Goal: Task Accomplishment & Management: Manage account settings

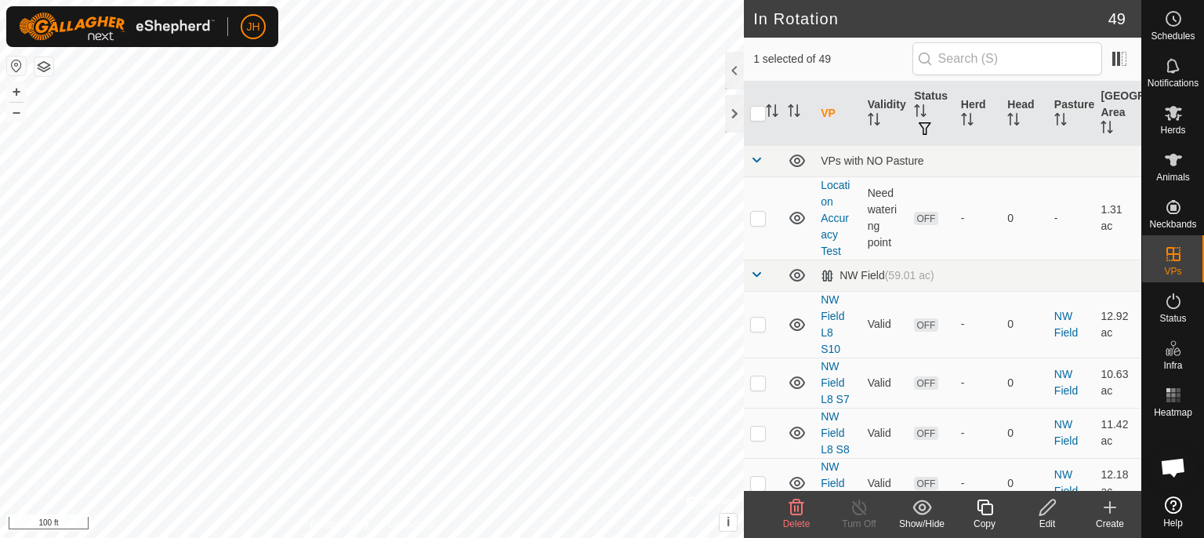
scroll to position [2483, 0]
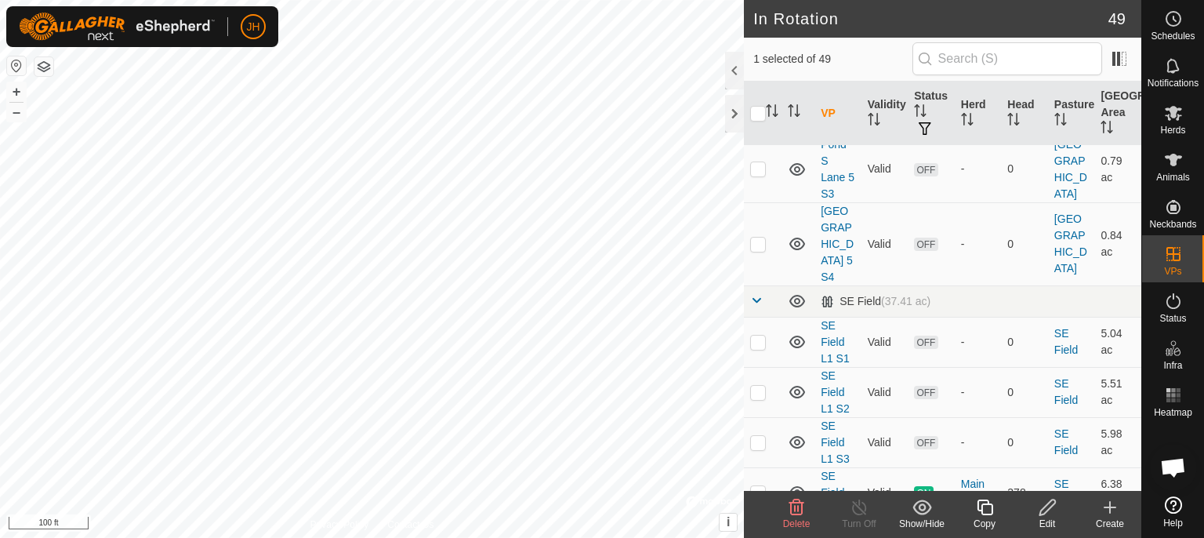
click at [984, 510] on icon at bounding box center [985, 507] width 20 height 19
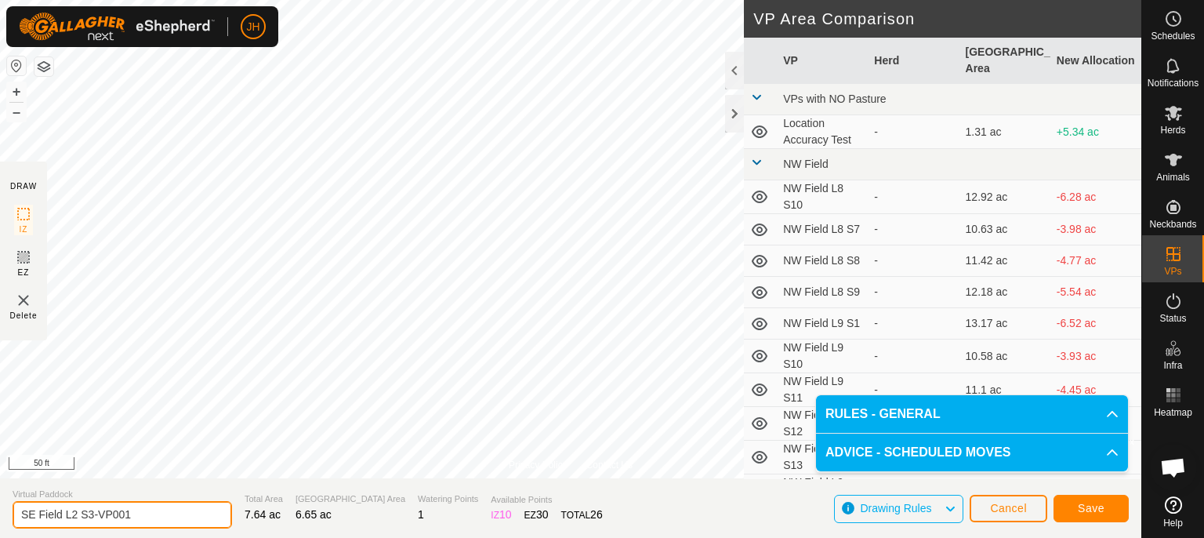
drag, startPoint x: 143, startPoint y: 516, endPoint x: 87, endPoint y: 513, distance: 55.7
click at [90, 513] on input "SE Field L2 S3-VP001" at bounding box center [122, 514] width 219 height 27
click at [87, 513] on input "SE Field L2 S3-VP001" at bounding box center [122, 514] width 219 height 27
drag, startPoint x: 88, startPoint y: 513, endPoint x: 254, endPoint y: 495, distance: 167.1
click at [232, 509] on input "SE Field L2 S3-VP001" at bounding box center [122, 514] width 219 height 27
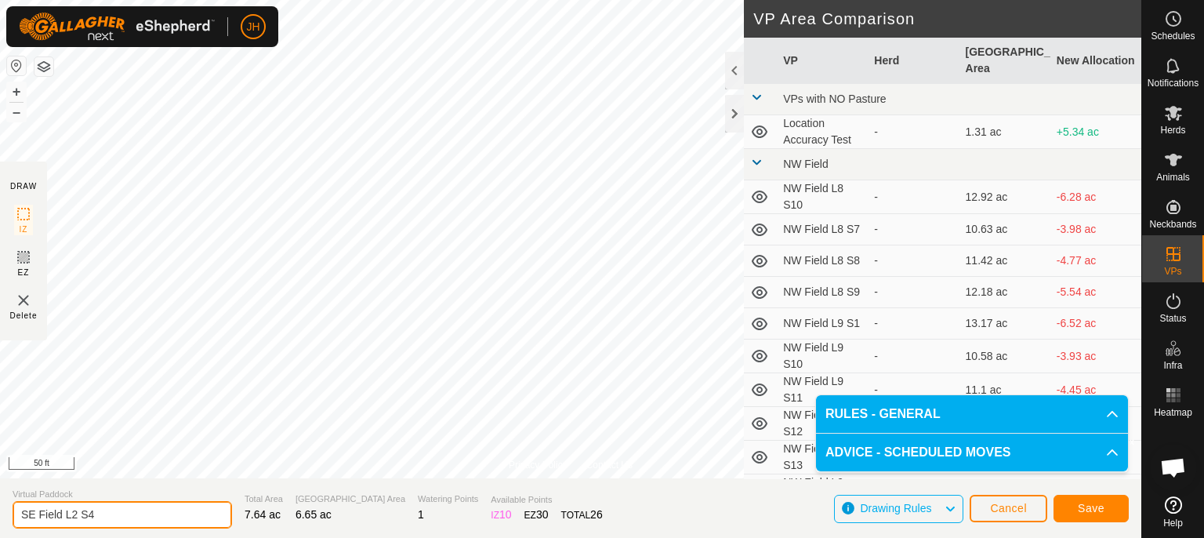
type input "SE Field L2 S4"
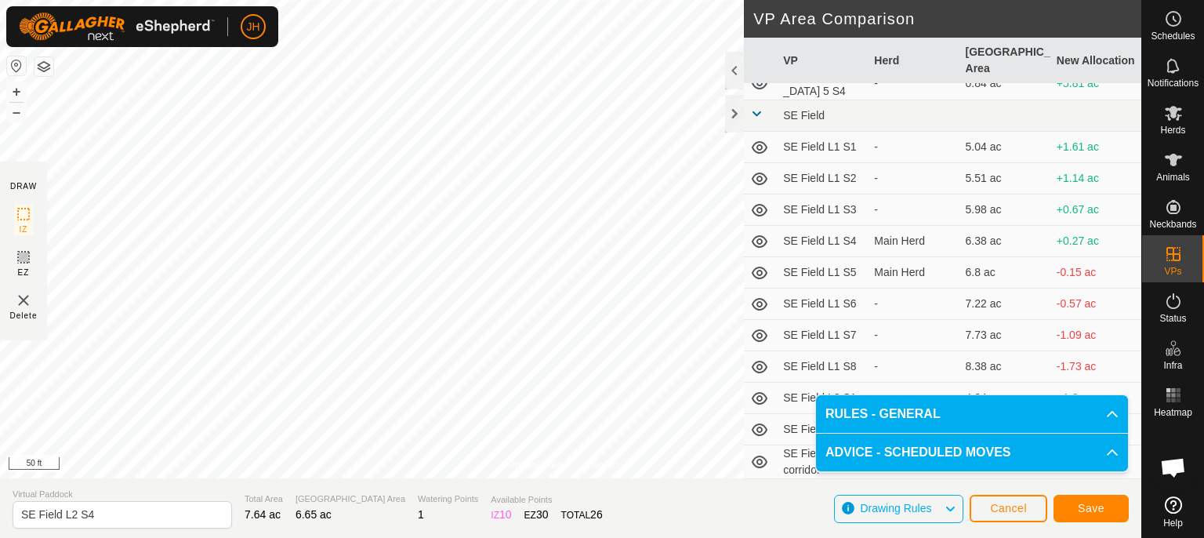
scroll to position [1265, 0]
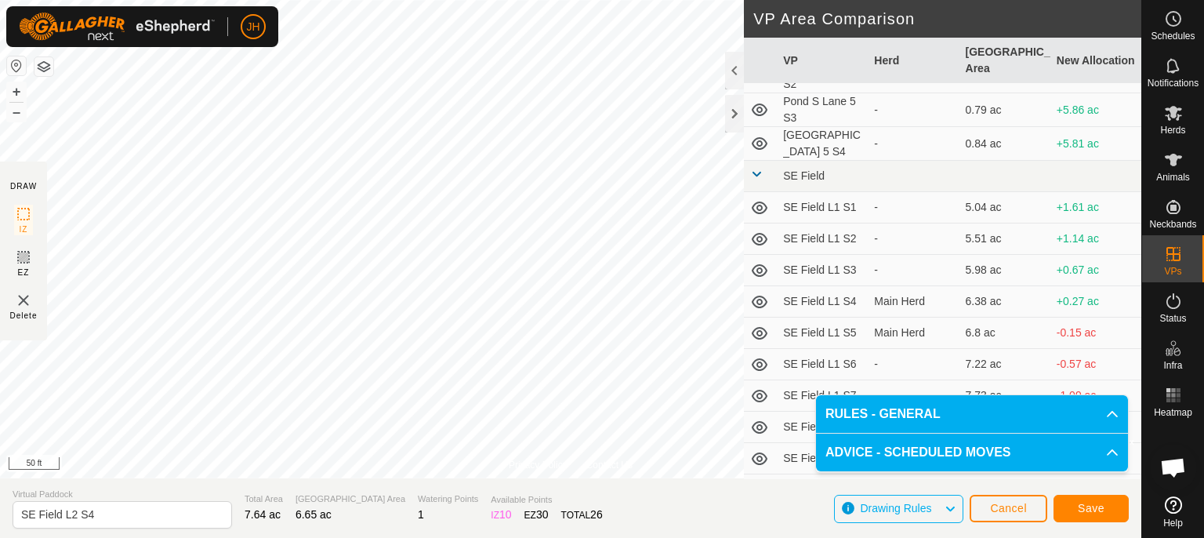
click at [1111, 412] on p-accordion-header "RULES - GENERAL" at bounding box center [972, 414] width 312 height 38
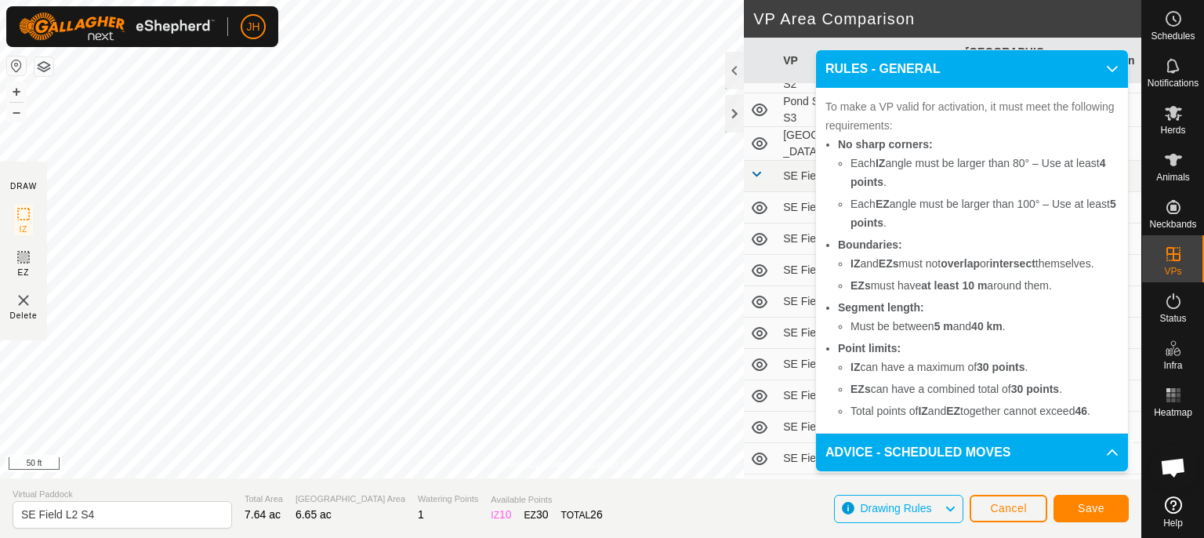
click at [1111, 453] on p-accordion-header "ADVICE - SCHEDULED MOVES" at bounding box center [972, 452] width 312 height 38
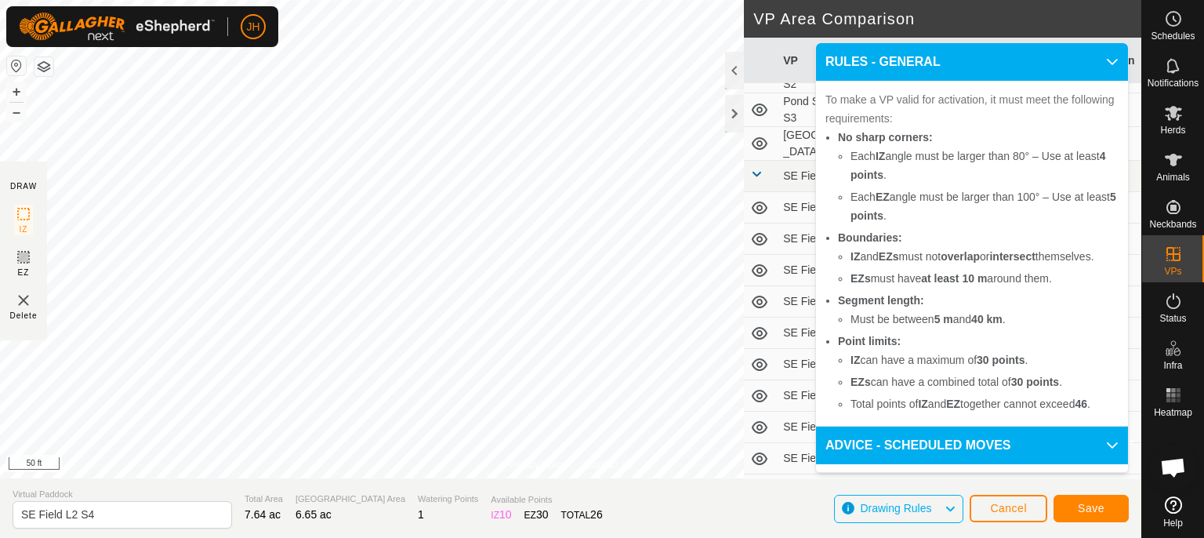
drag, startPoint x: 1063, startPoint y: 459, endPoint x: 1101, endPoint y: 59, distance: 402.3
click at [1022, 420] on p-accordion "RULES - GENERAL To make a VP valid for activation, it must meet the following r…" at bounding box center [972, 316] width 312 height 547
drag, startPoint x: 1101, startPoint y: 59, endPoint x: 792, endPoint y: 243, distance: 359.6
click at [1106, 59] on icon at bounding box center [1112, 62] width 13 height 13
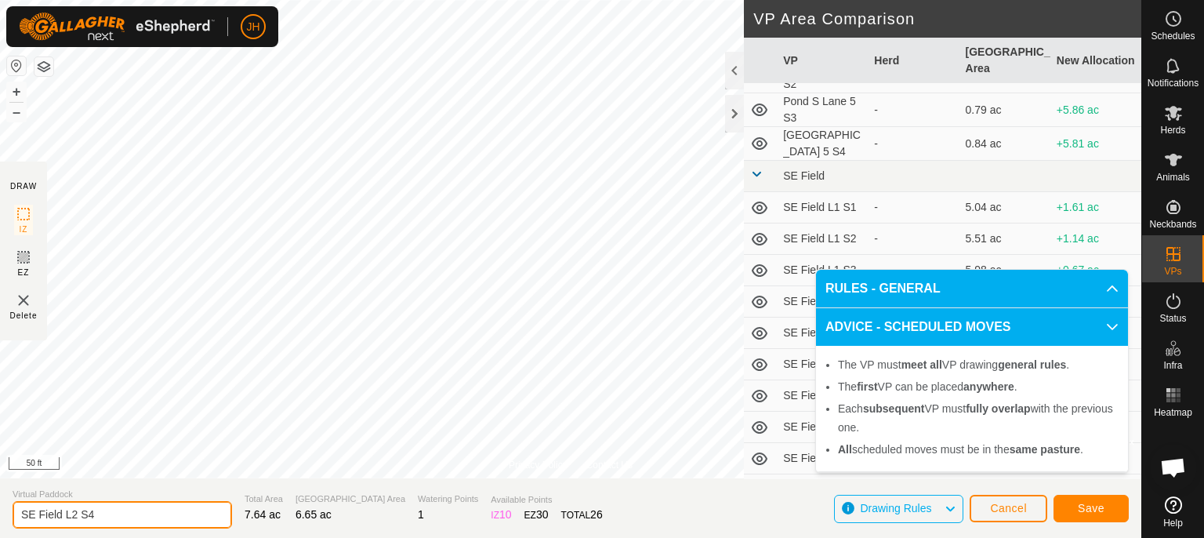
click at [118, 516] on input "SE Field L2 S4" at bounding box center [122, 514] width 219 height 27
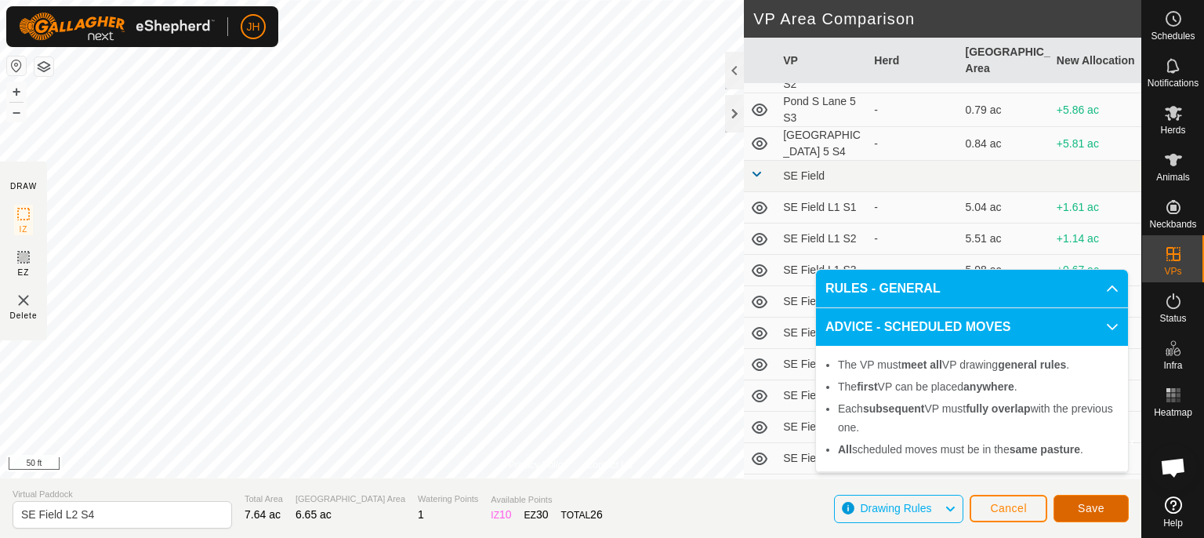
click at [1095, 503] on span "Save" at bounding box center [1091, 508] width 27 height 13
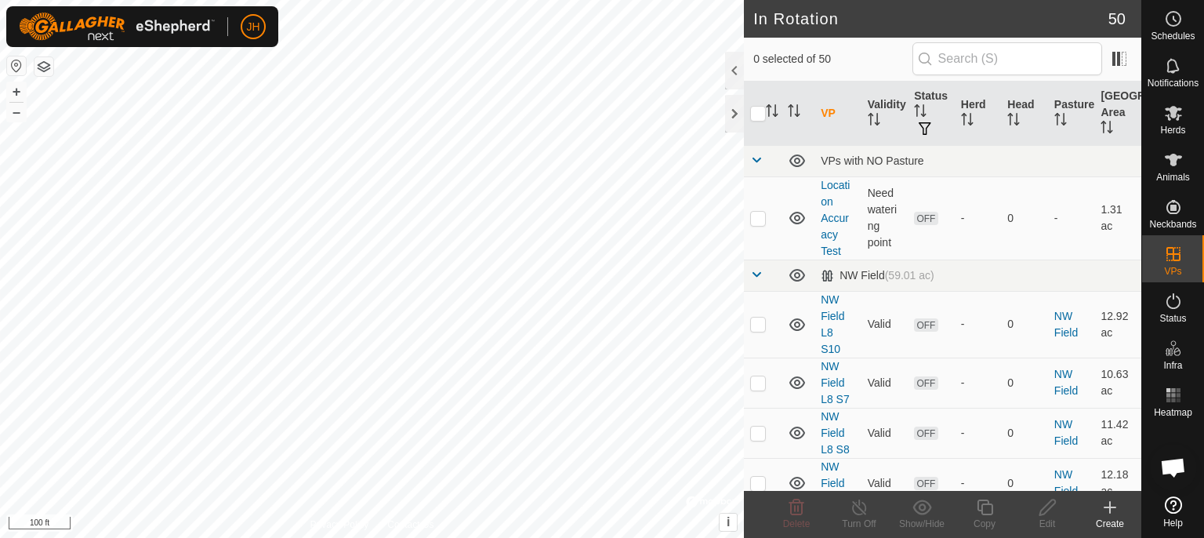
checkbox input "true"
checkbox input "false"
click at [1046, 512] on icon at bounding box center [1047, 507] width 16 height 16
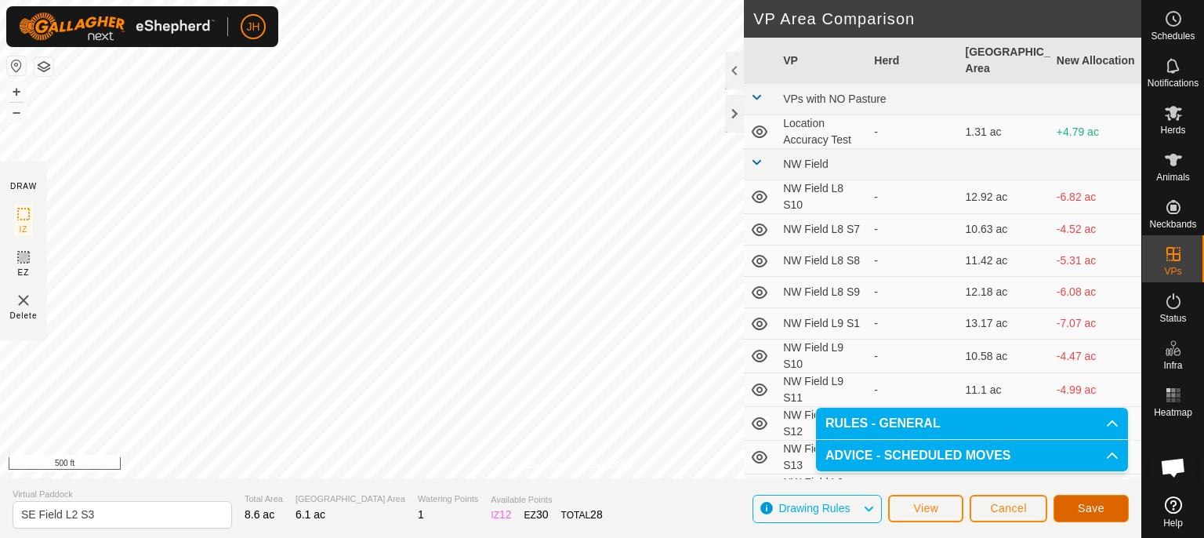
click at [1099, 508] on span "Save" at bounding box center [1091, 508] width 27 height 13
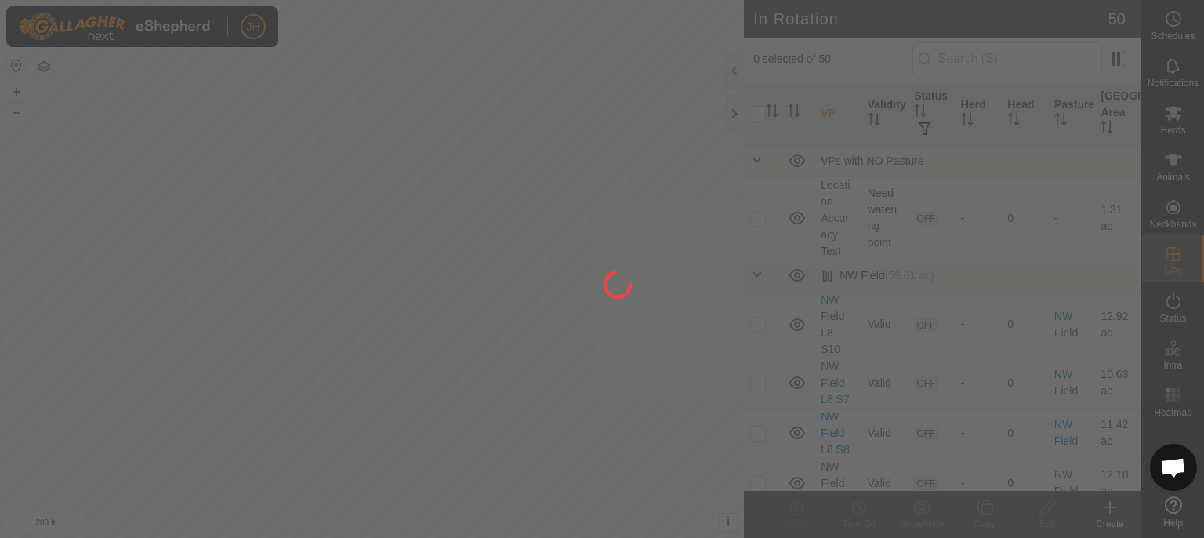
click at [540, 290] on div "JH Schedules Notifications Herds Animals Neckbands VPs Status Infra Heatmap Hel…" at bounding box center [602, 269] width 1204 height 538
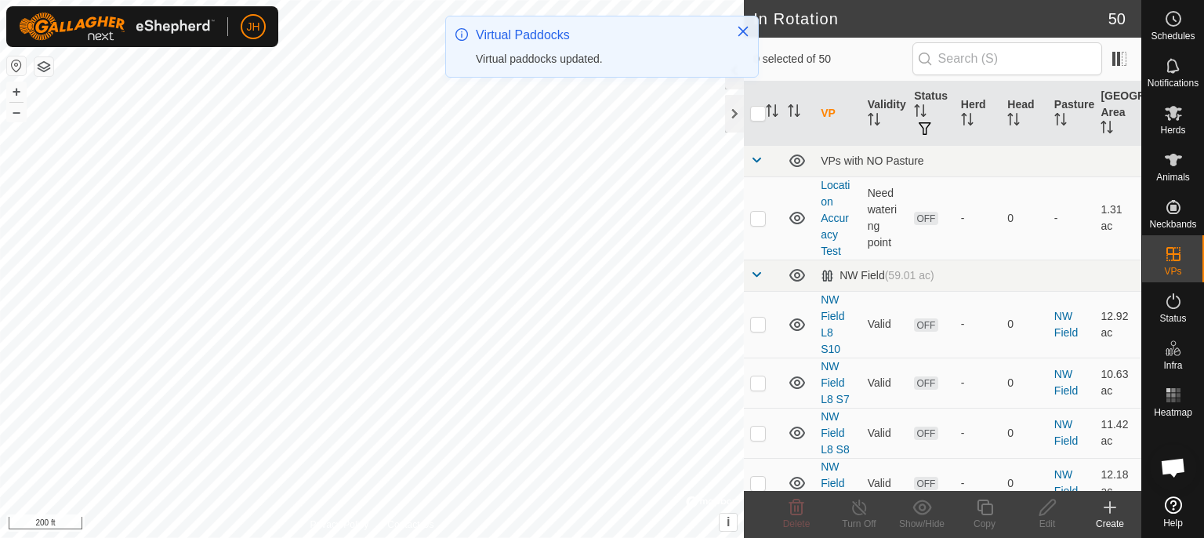
checkbox input "true"
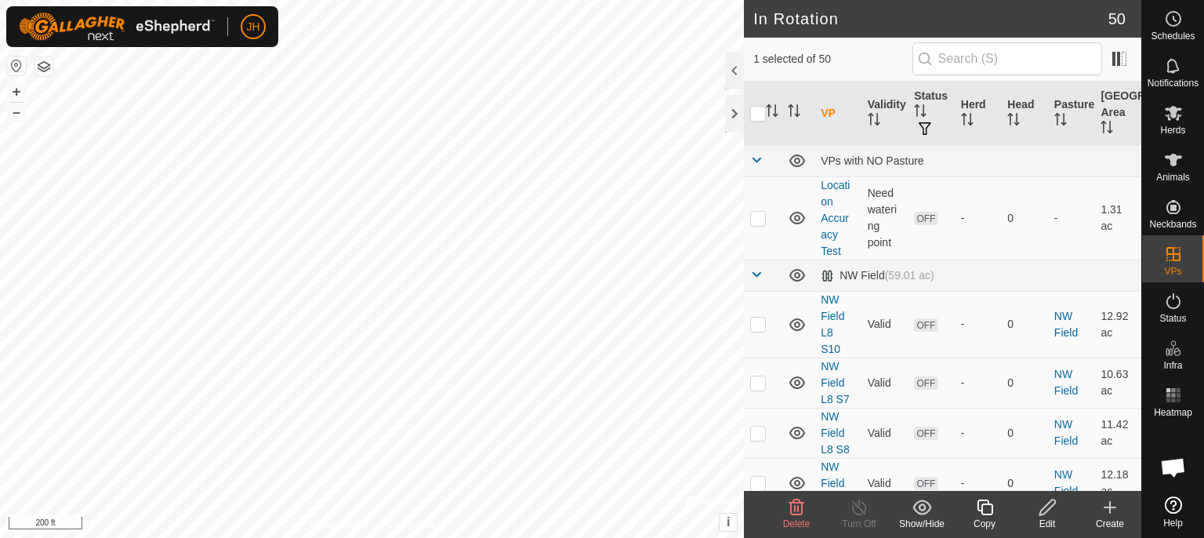
click at [1048, 513] on icon at bounding box center [1048, 507] width 20 height 19
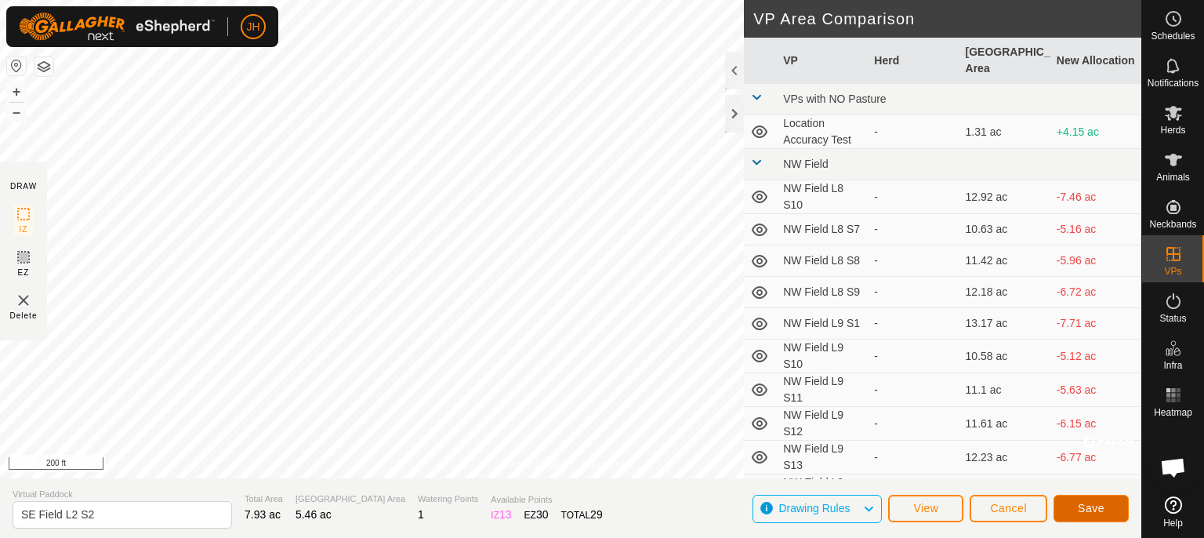
click at [1108, 513] on button "Save" at bounding box center [1090, 508] width 75 height 27
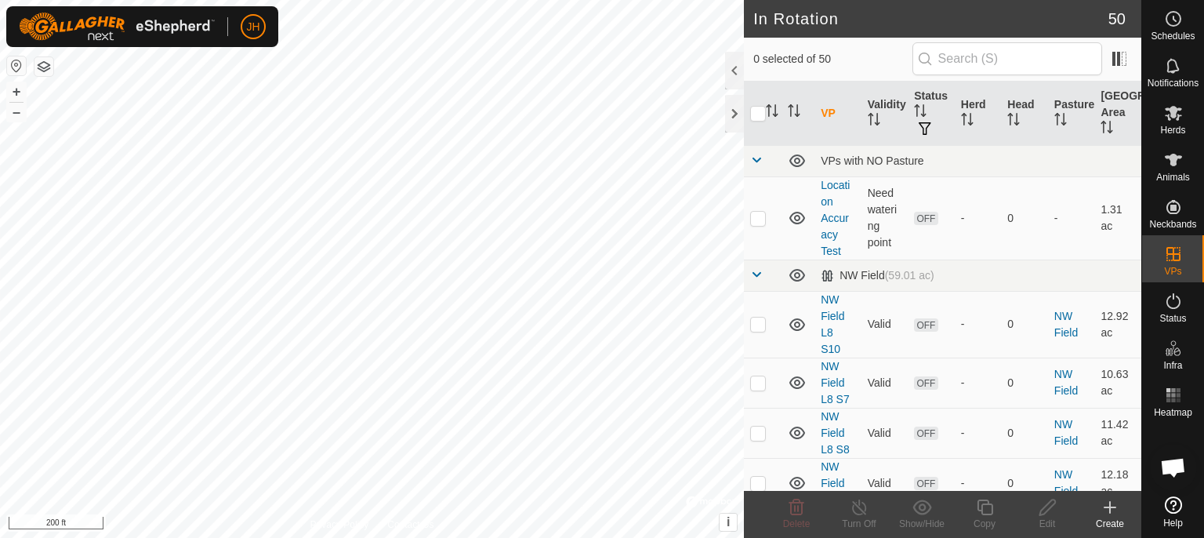
checkbox input "true"
click at [1050, 506] on icon at bounding box center [1047, 507] width 16 height 16
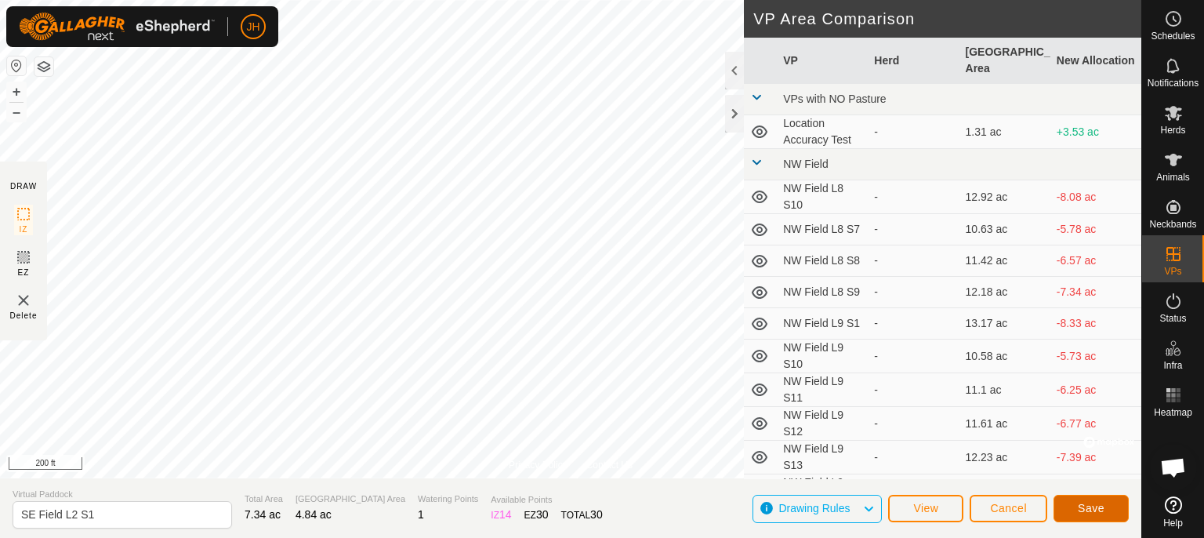
click at [1106, 504] on button "Save" at bounding box center [1090, 508] width 75 height 27
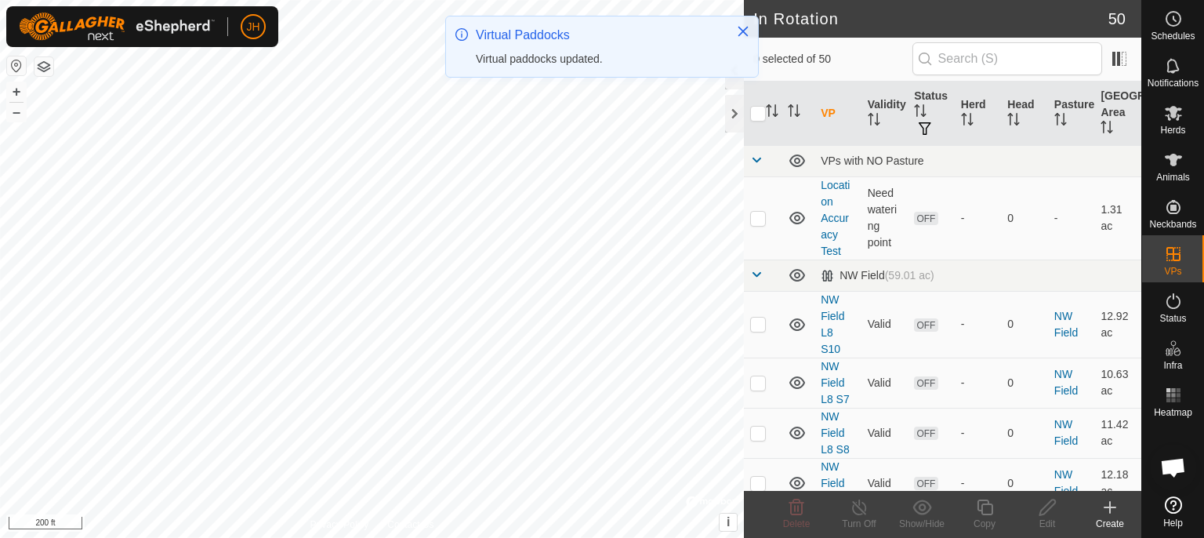
click at [525, 92] on div "JH Schedules Notifications Herds Animals Neckbands VPs Status Infra Heatmap Hel…" at bounding box center [602, 269] width 1204 height 538
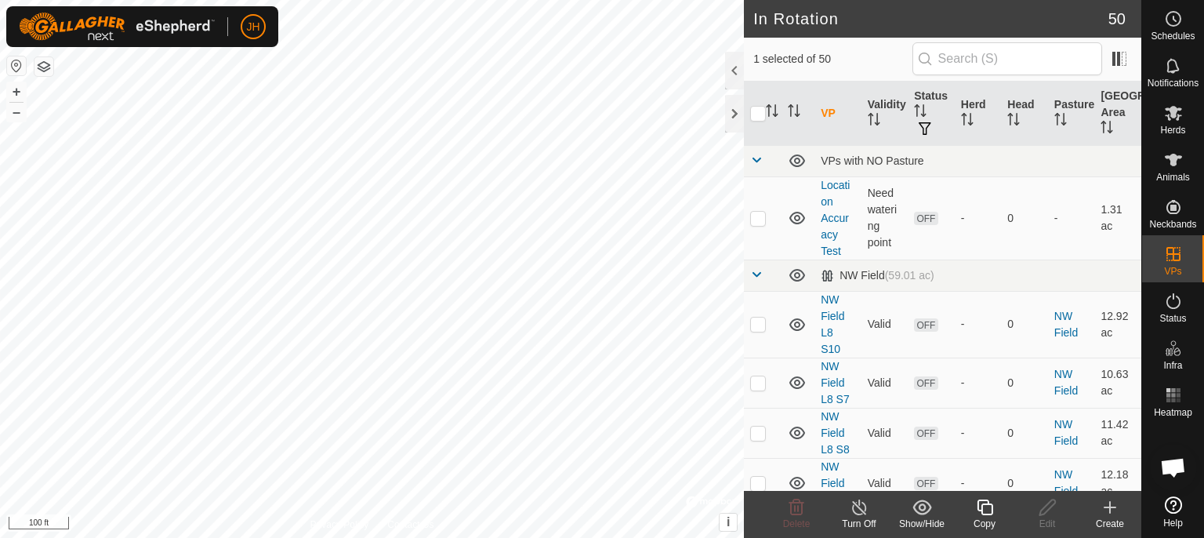
checkbox input "false"
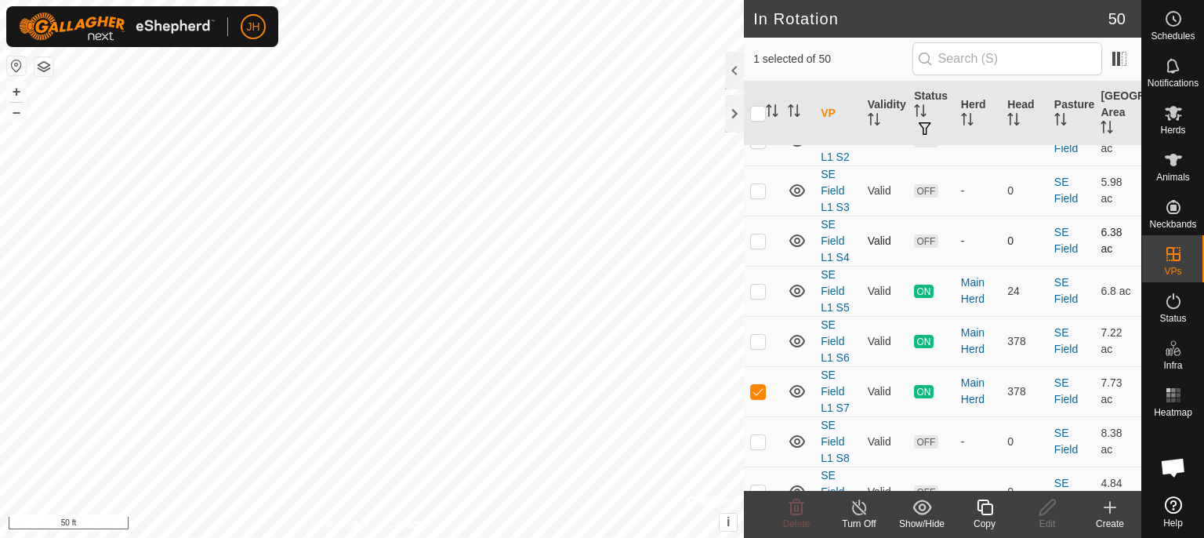
scroll to position [2787, 0]
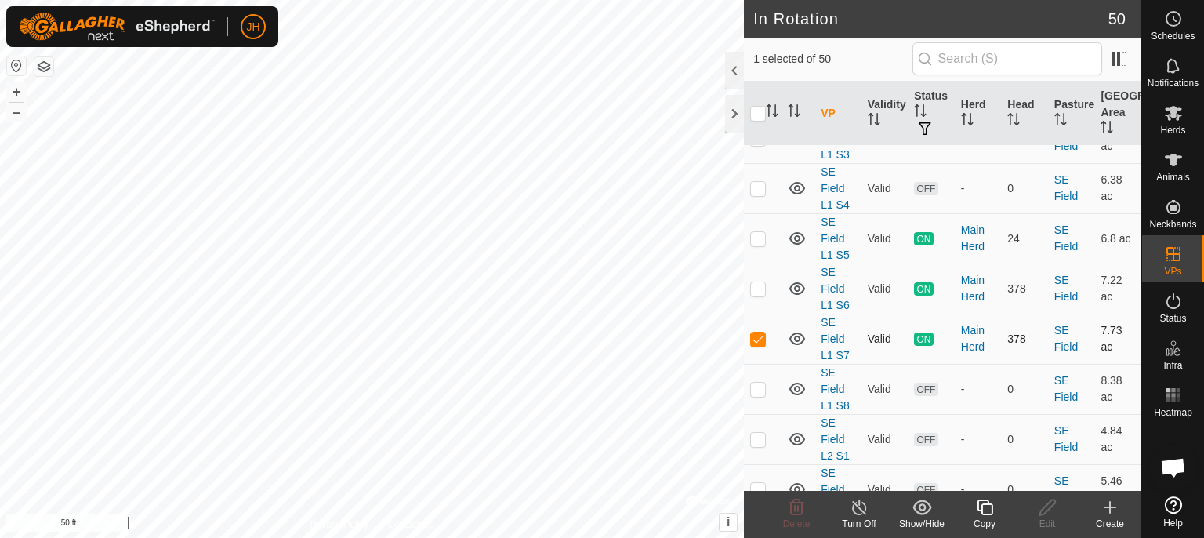
click at [757, 332] on p-checkbox at bounding box center [758, 338] width 16 height 13
checkbox input "false"
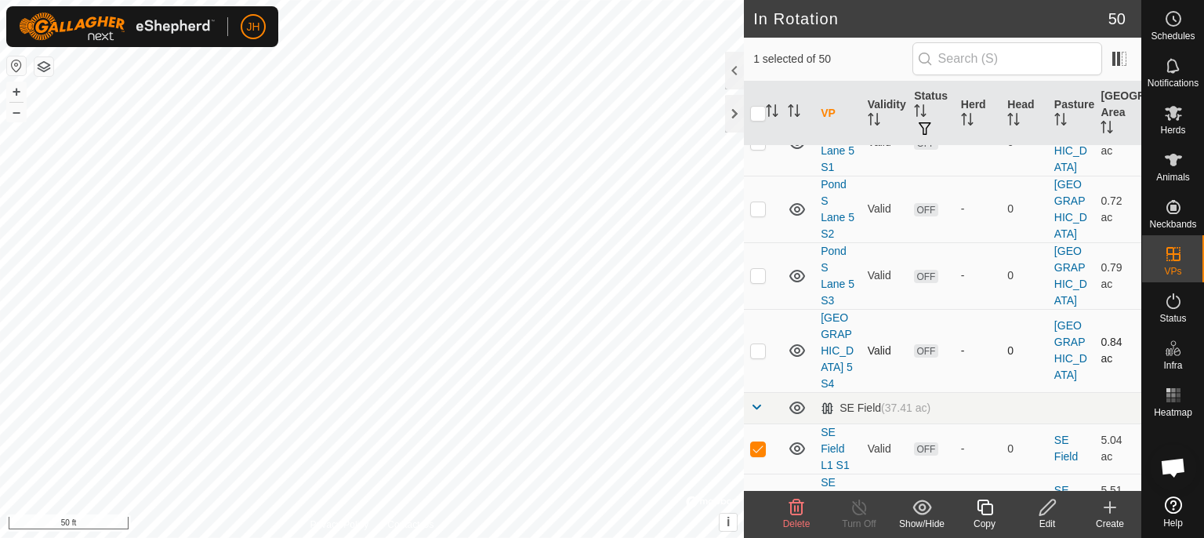
scroll to position [2373, 0]
click at [759, 445] on p-checkbox at bounding box center [758, 451] width 16 height 13
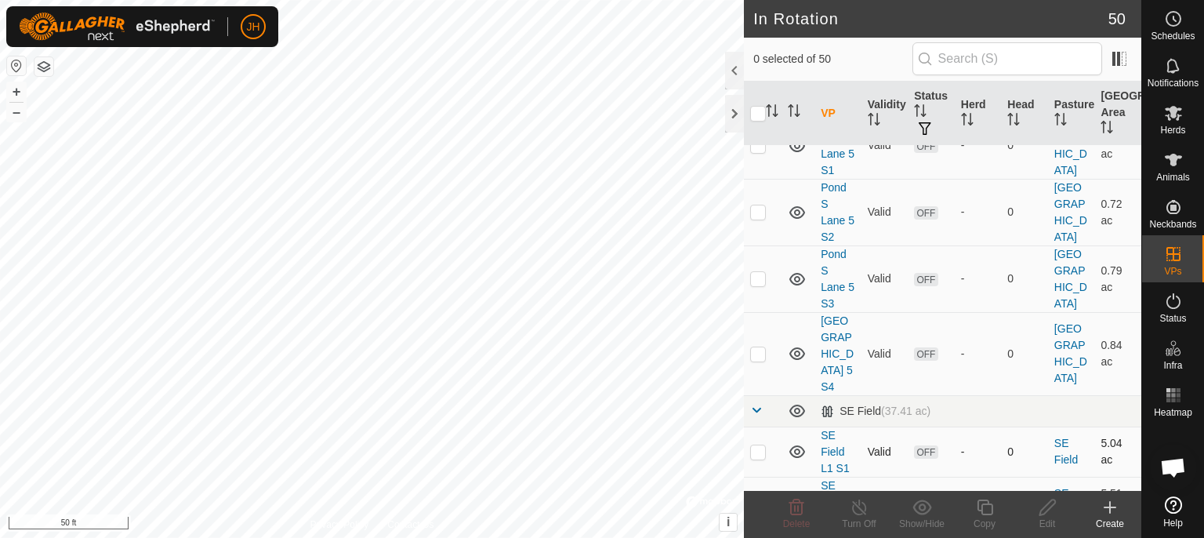
checkbox input "false"
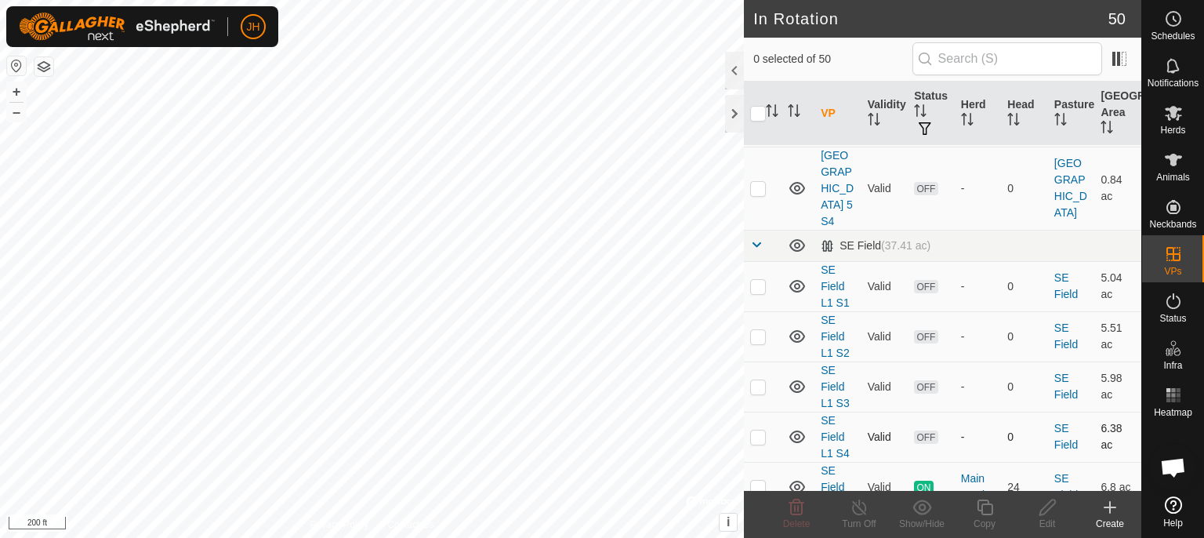
scroll to position [2619, 0]
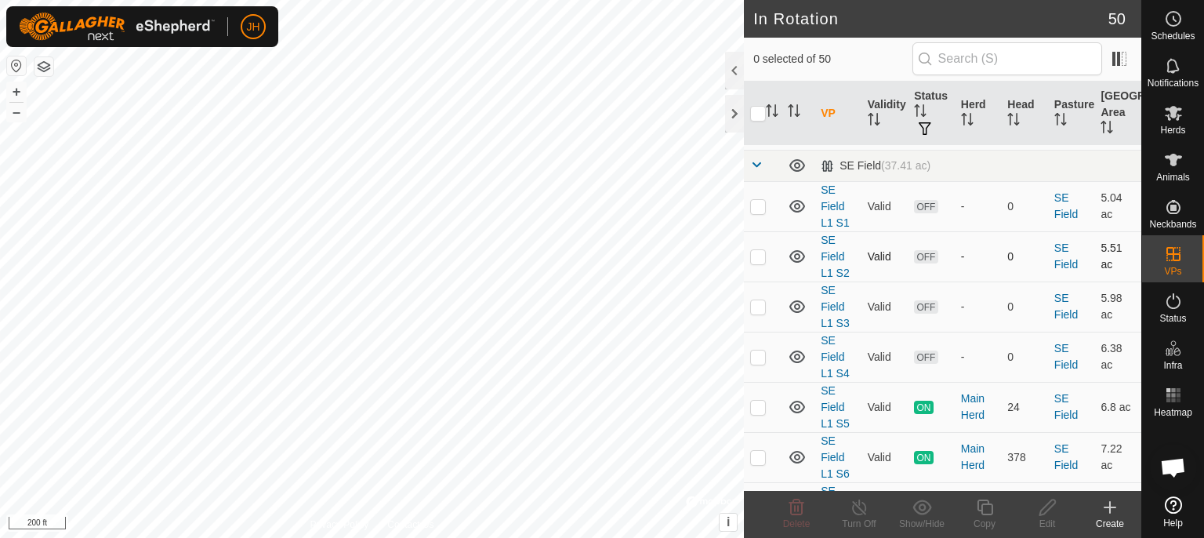
click at [757, 234] on td at bounding box center [763, 256] width 38 height 50
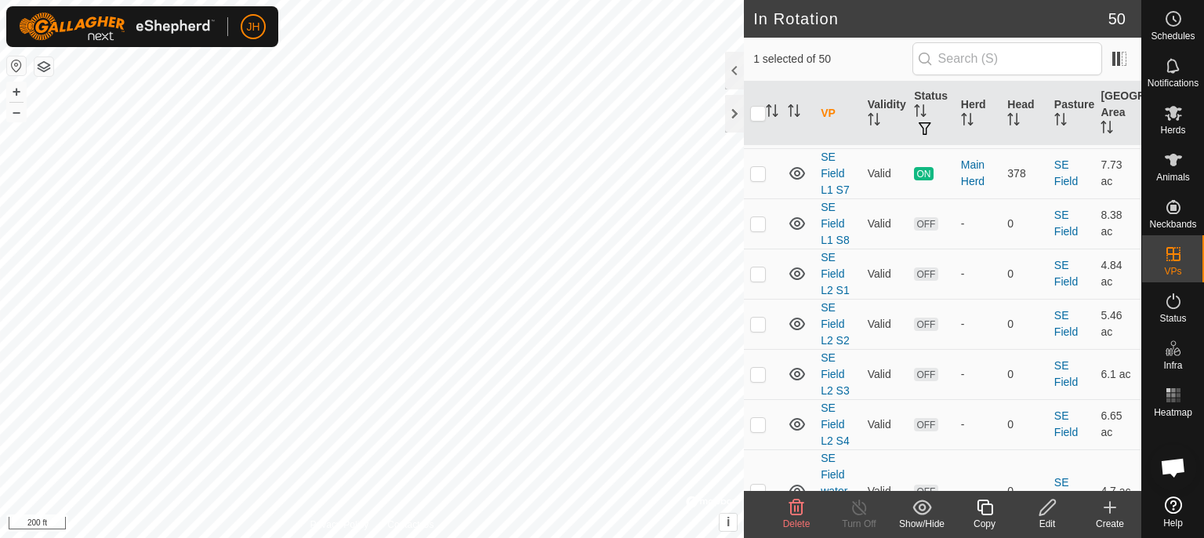
click at [759, 267] on p-checkbox at bounding box center [758, 273] width 16 height 13
checkbox input "false"
click at [758, 267] on p-checkbox at bounding box center [758, 273] width 16 height 13
click at [760, 317] on p-checkbox at bounding box center [758, 323] width 16 height 13
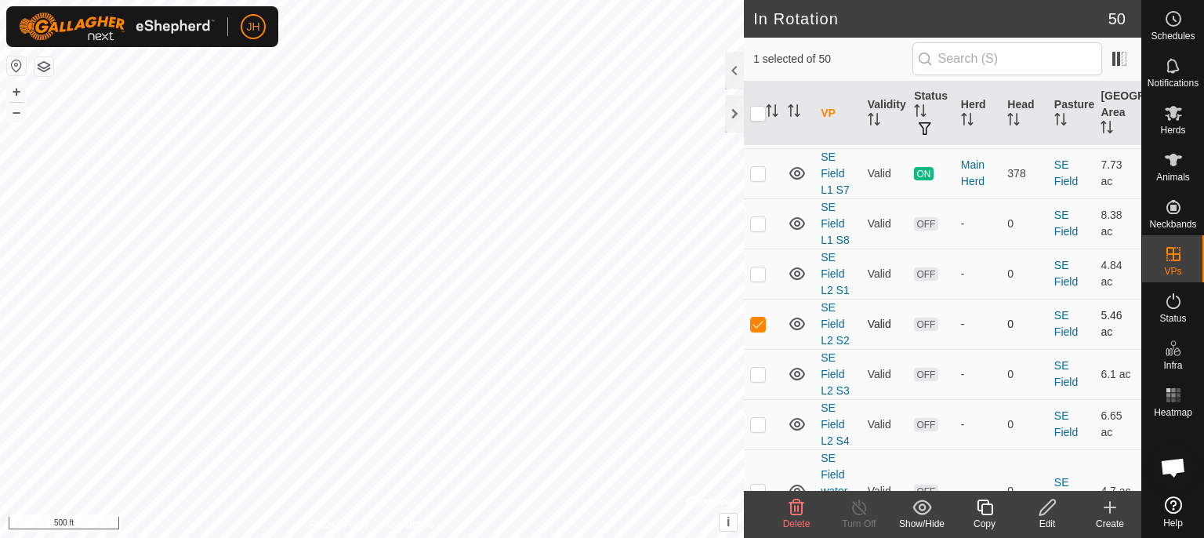
checkbox input "false"
click at [760, 317] on p-checkbox at bounding box center [758, 323] width 16 height 13
checkbox input "false"
click at [758, 349] on td at bounding box center [763, 374] width 38 height 50
checkbox input "true"
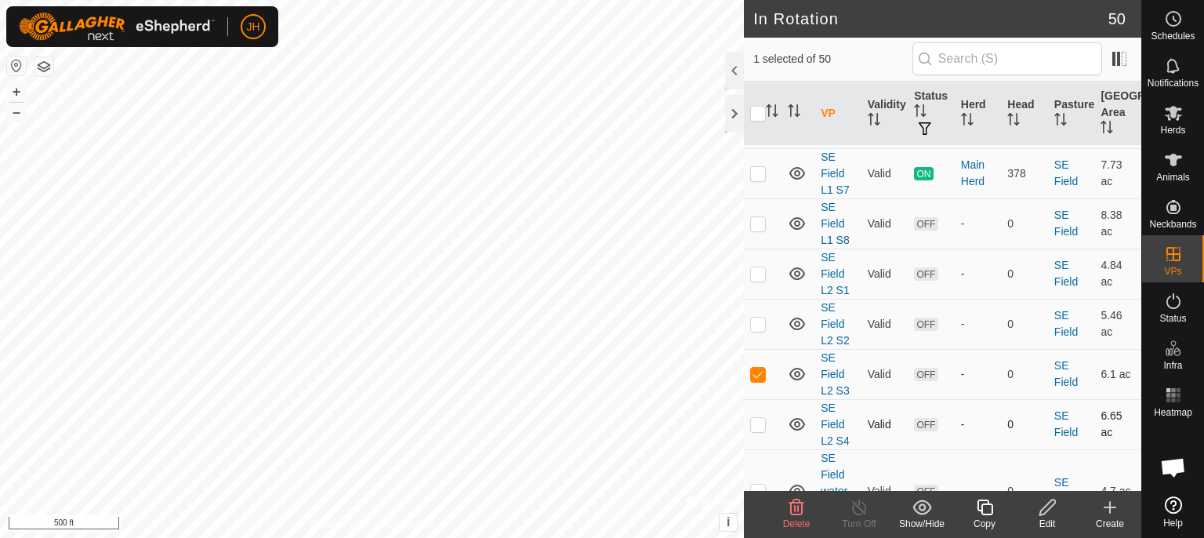
click at [760, 418] on p-checkbox at bounding box center [758, 424] width 16 height 13
checkbox input "true"
click at [760, 368] on p-checkbox at bounding box center [758, 374] width 16 height 13
checkbox input "false"
click at [981, 512] on icon at bounding box center [985, 507] width 16 height 16
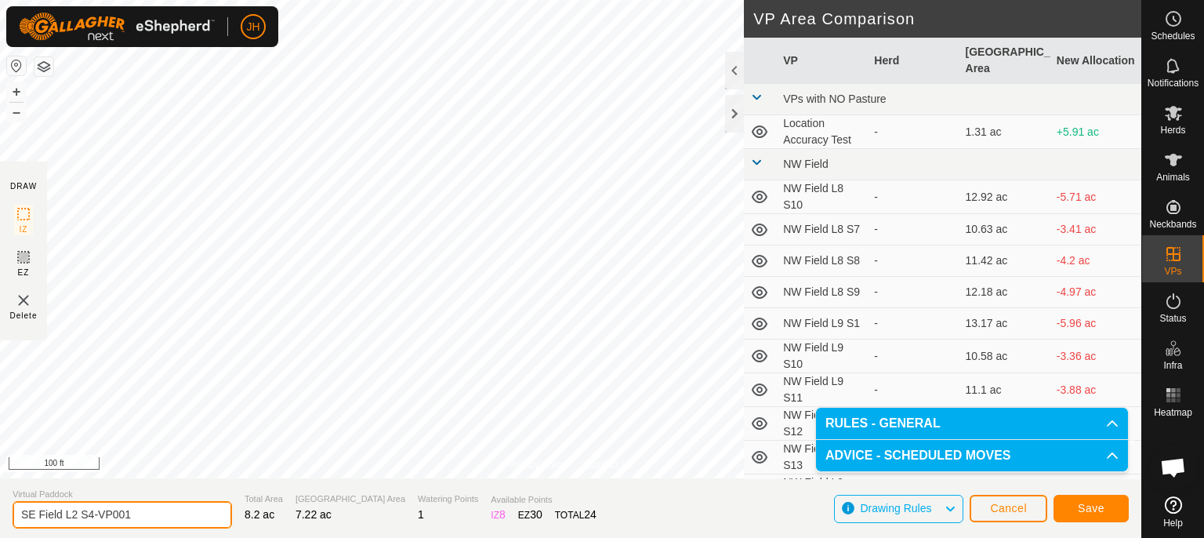
drag, startPoint x: 143, startPoint y: 516, endPoint x: 87, endPoint y: 520, distance: 56.6
click at [88, 520] on input "SE Field L2 S4-VP001" at bounding box center [122, 514] width 219 height 27
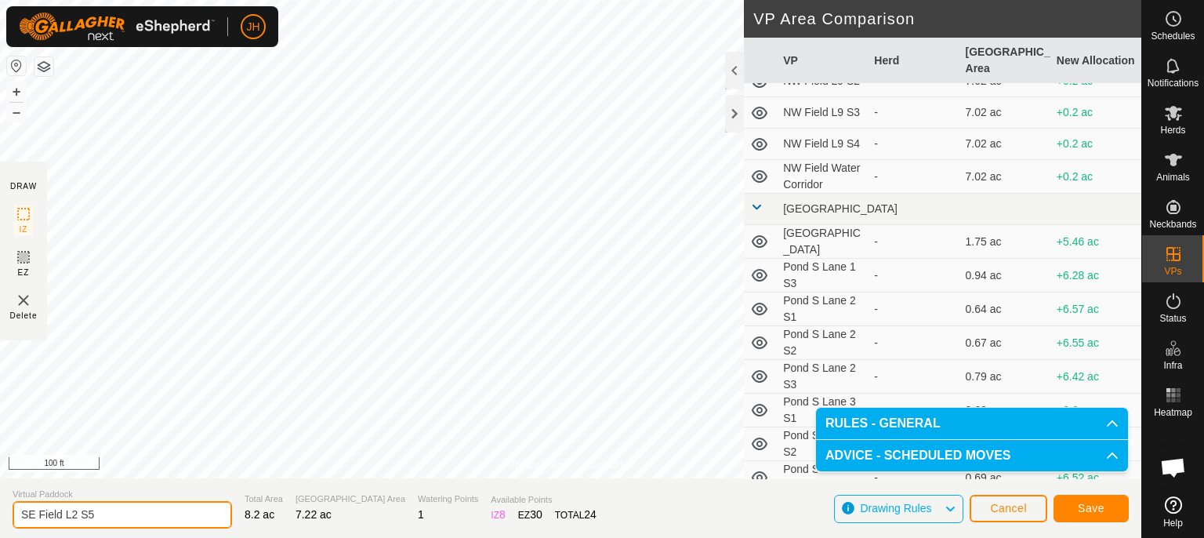
scroll to position [1380, 0]
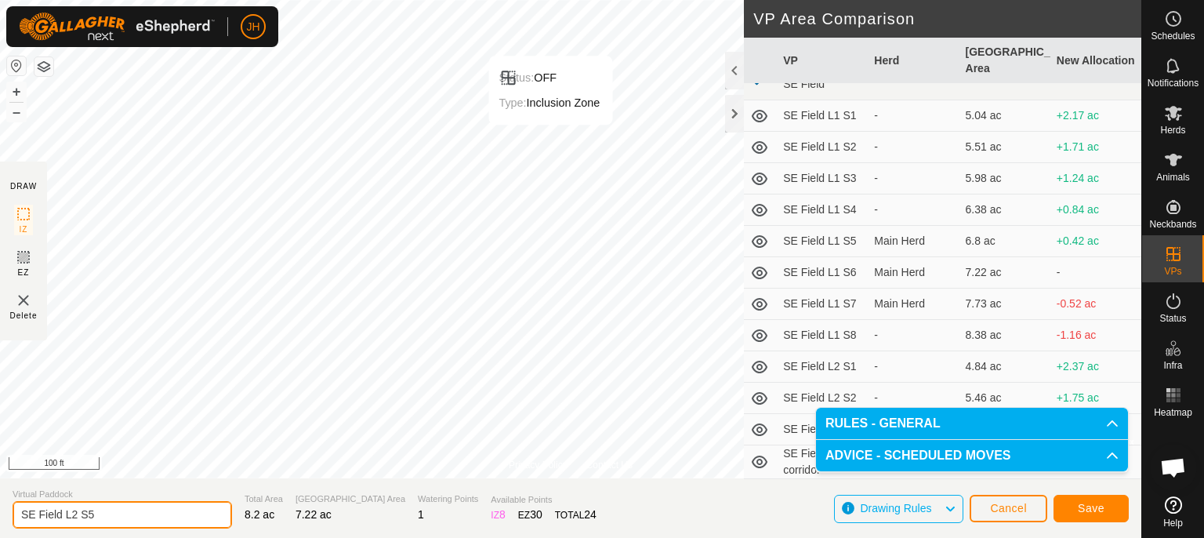
type input "SE Field L2 S5"
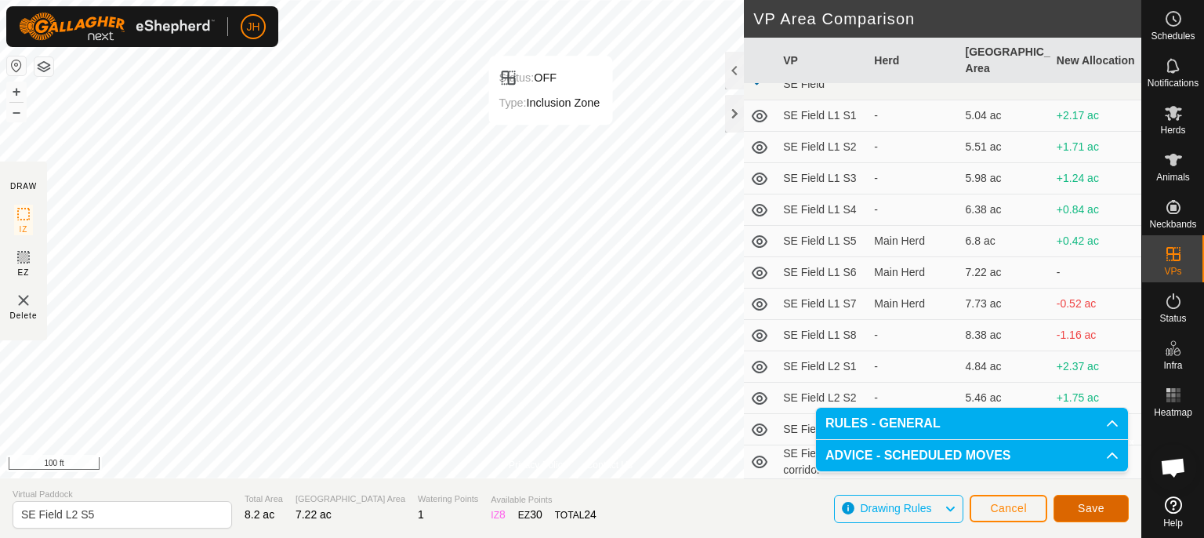
click at [1100, 506] on span "Save" at bounding box center [1091, 508] width 27 height 13
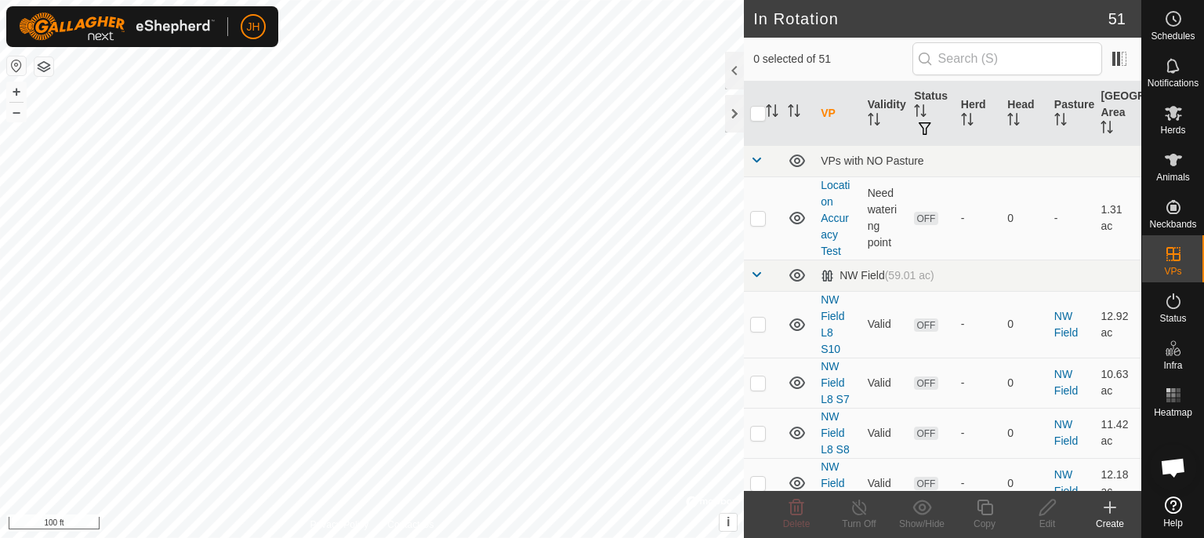
checkbox input "true"
click at [988, 512] on icon at bounding box center [985, 507] width 20 height 19
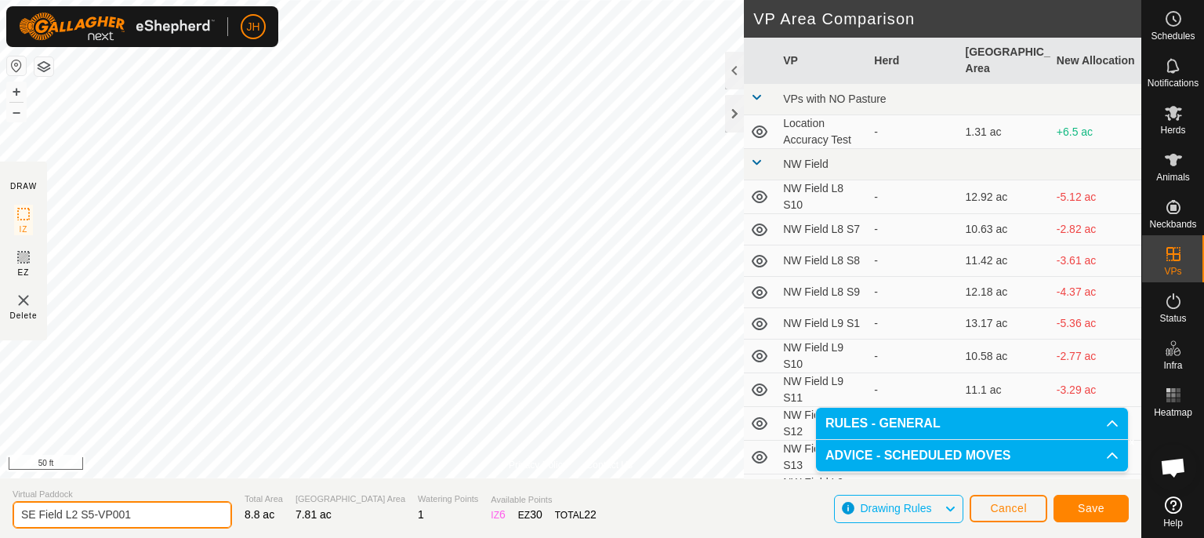
click at [146, 513] on input "SE Field L2 S5-VP001" at bounding box center [122, 514] width 219 height 27
drag, startPoint x: 137, startPoint y: 510, endPoint x: 89, endPoint y: 517, distance: 49.0
click at [89, 517] on input "SE Field L2 S5-VP001" at bounding box center [122, 514] width 219 height 27
type input "SE Field L2 S6"
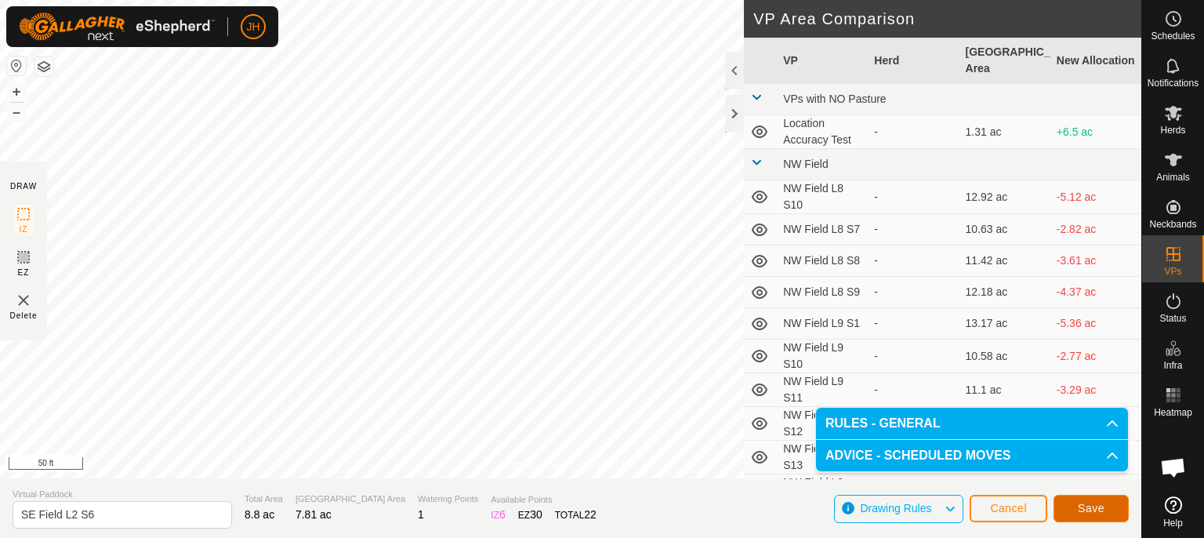
click at [1089, 506] on span "Save" at bounding box center [1091, 508] width 27 height 13
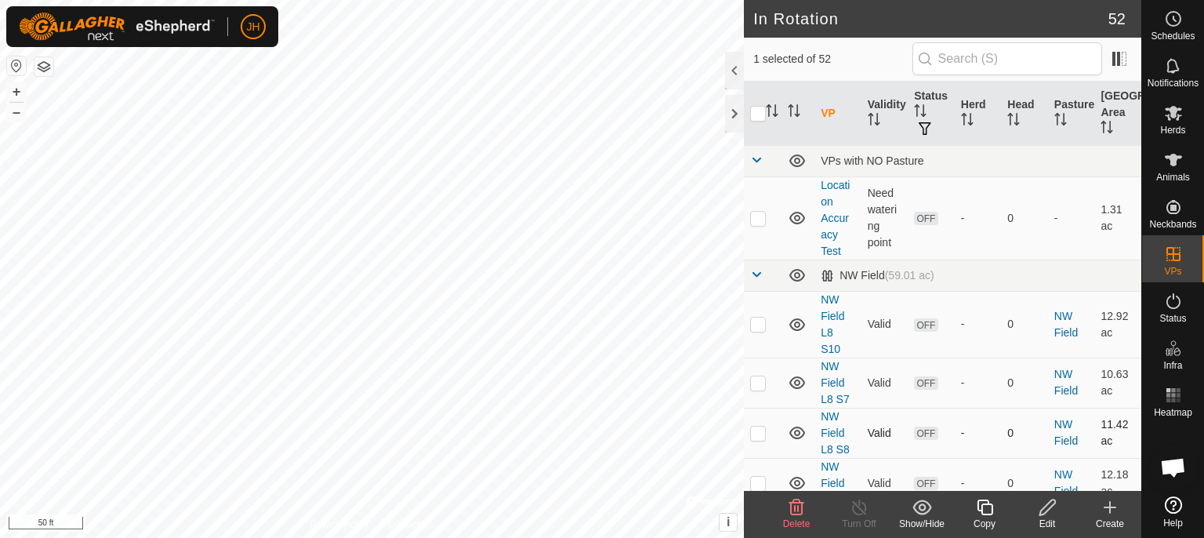
checkbox input "true"
click at [984, 508] on icon at bounding box center [985, 507] width 20 height 19
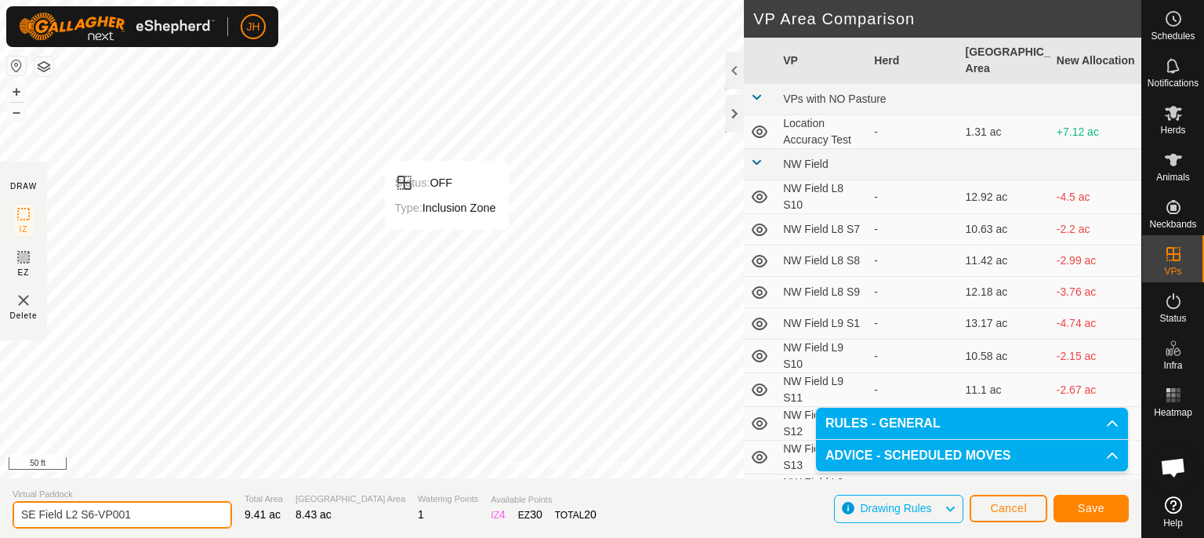
click at [140, 512] on input "SE Field L2 S6-VP001" at bounding box center [122, 514] width 219 height 27
drag, startPoint x: 141, startPoint y: 514, endPoint x: 86, endPoint y: 516, distance: 54.9
click at [86, 516] on input "SE Field L2 S6-VP001" at bounding box center [122, 514] width 219 height 27
type input "SE Field L2 S7"
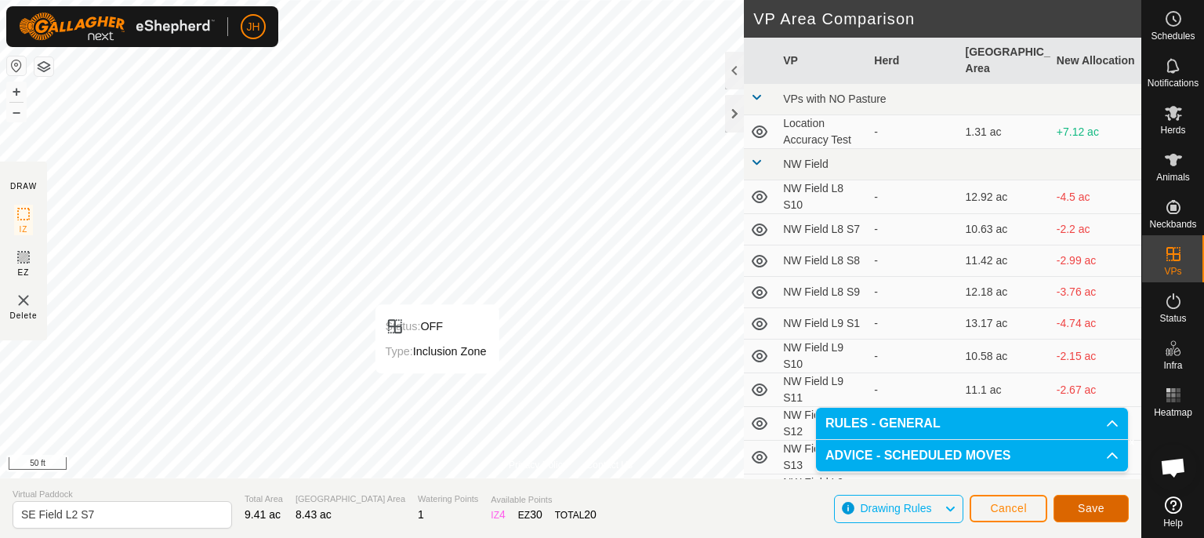
click at [1092, 509] on span "Save" at bounding box center [1091, 508] width 27 height 13
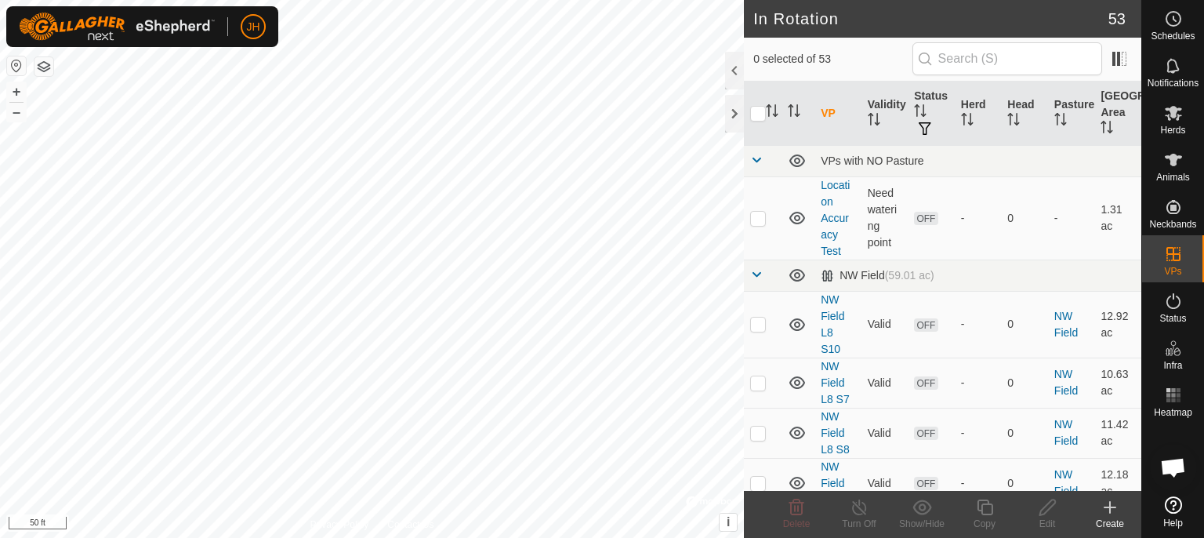
checkbox input "true"
click at [989, 514] on icon at bounding box center [985, 507] width 16 height 16
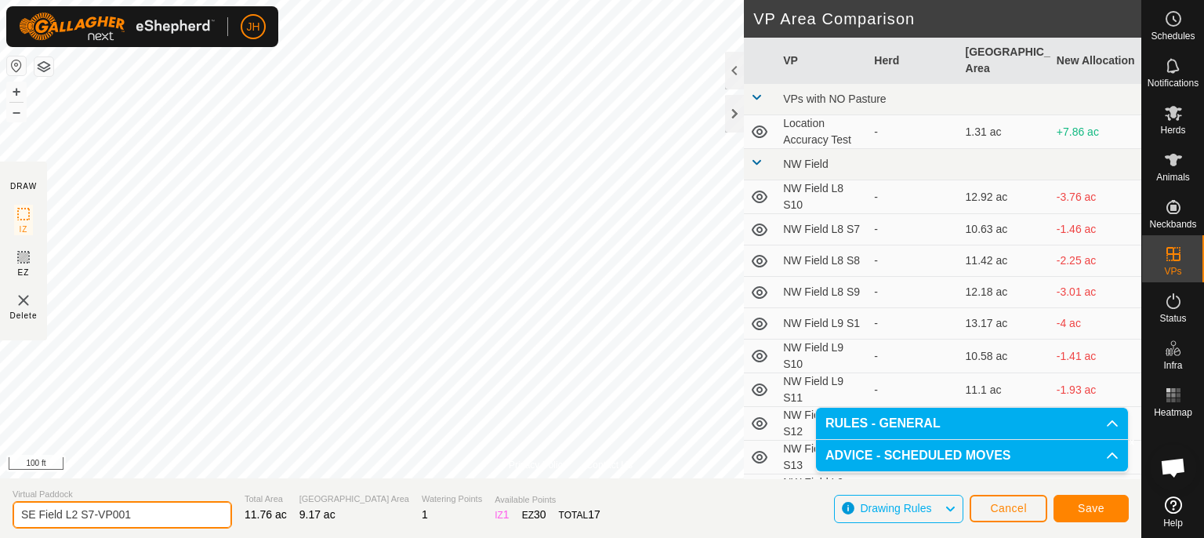
click at [150, 513] on input "SE Field L2 S7-VP001" at bounding box center [122, 514] width 219 height 27
drag, startPoint x: 134, startPoint y: 513, endPoint x: 89, endPoint y: 520, distance: 46.1
click at [89, 520] on input "SE Field L2 S7-VP001" at bounding box center [122, 514] width 219 height 27
type input "SE Field L2 S8"
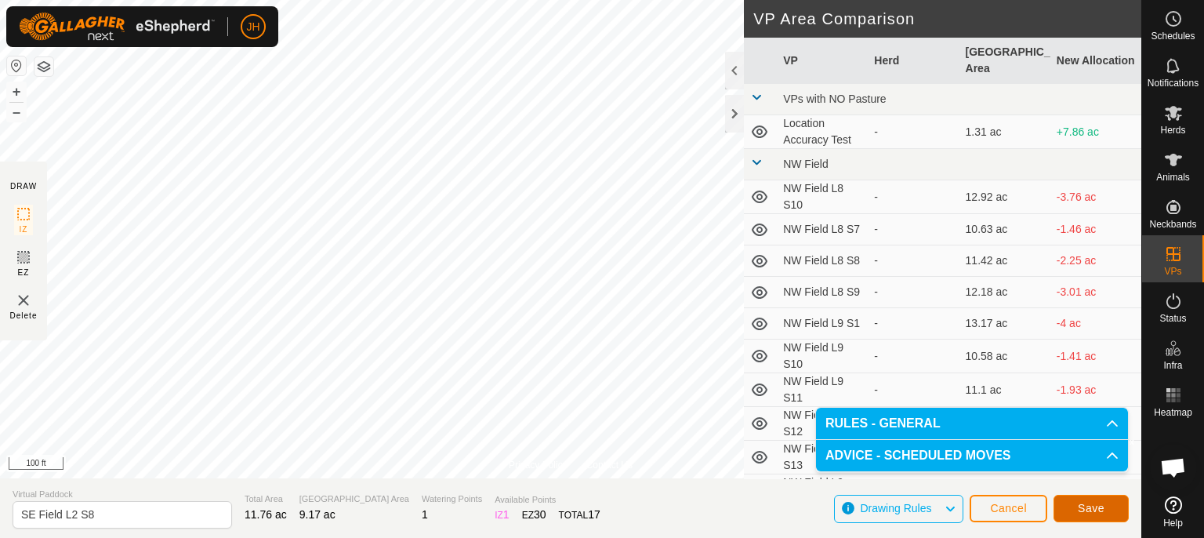
click at [1086, 506] on span "Save" at bounding box center [1091, 508] width 27 height 13
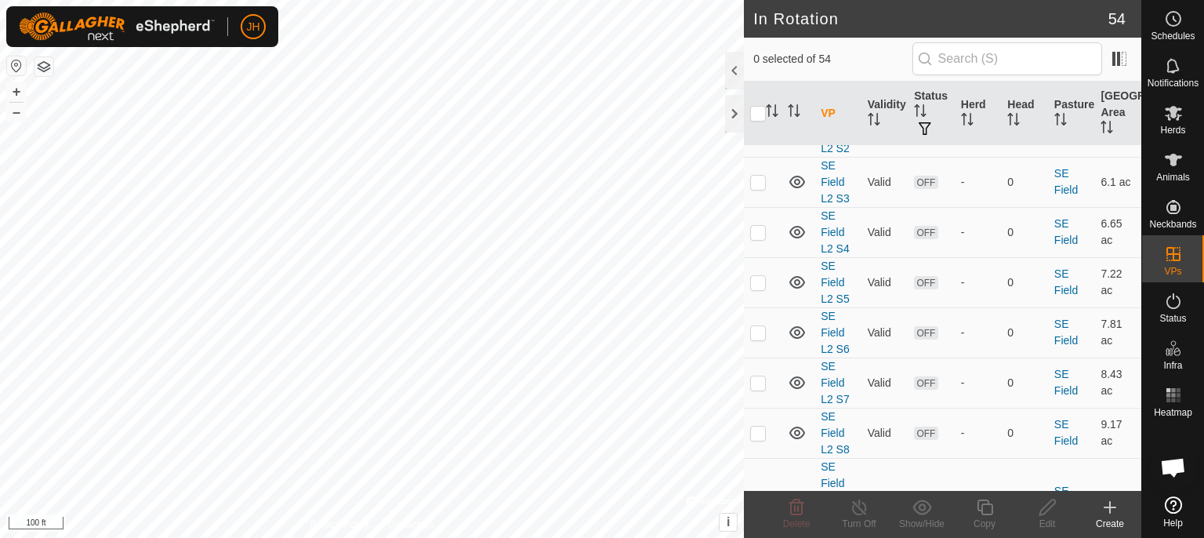
scroll to position [2897, 0]
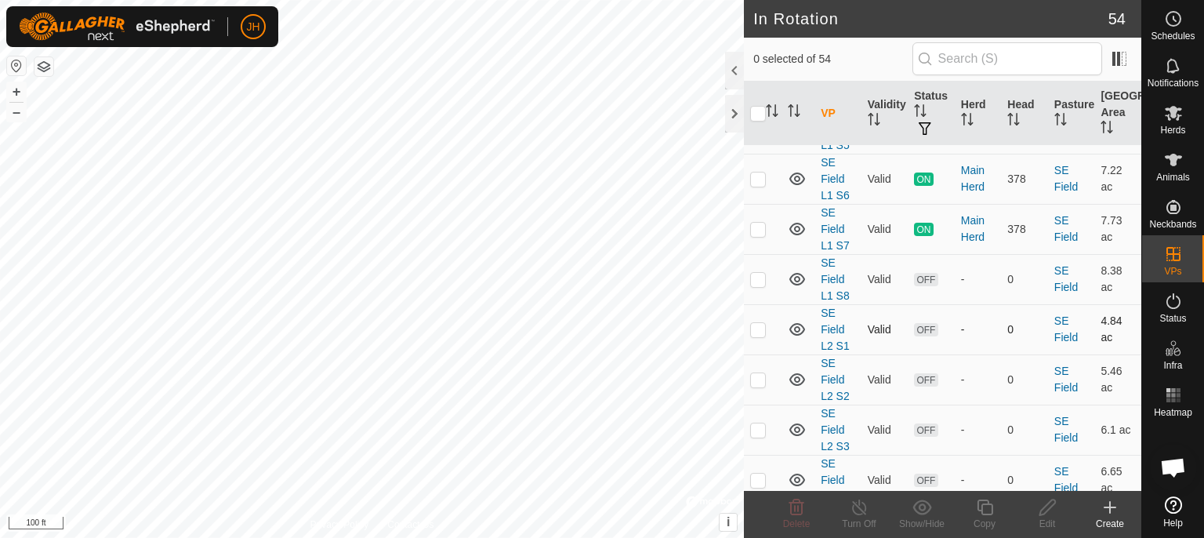
click at [757, 323] on p-checkbox at bounding box center [758, 329] width 16 height 13
checkbox input "true"
click at [762, 373] on p-checkbox at bounding box center [758, 379] width 16 height 13
checkbox input "true"
click at [756, 323] on p-checkbox at bounding box center [758, 329] width 16 height 13
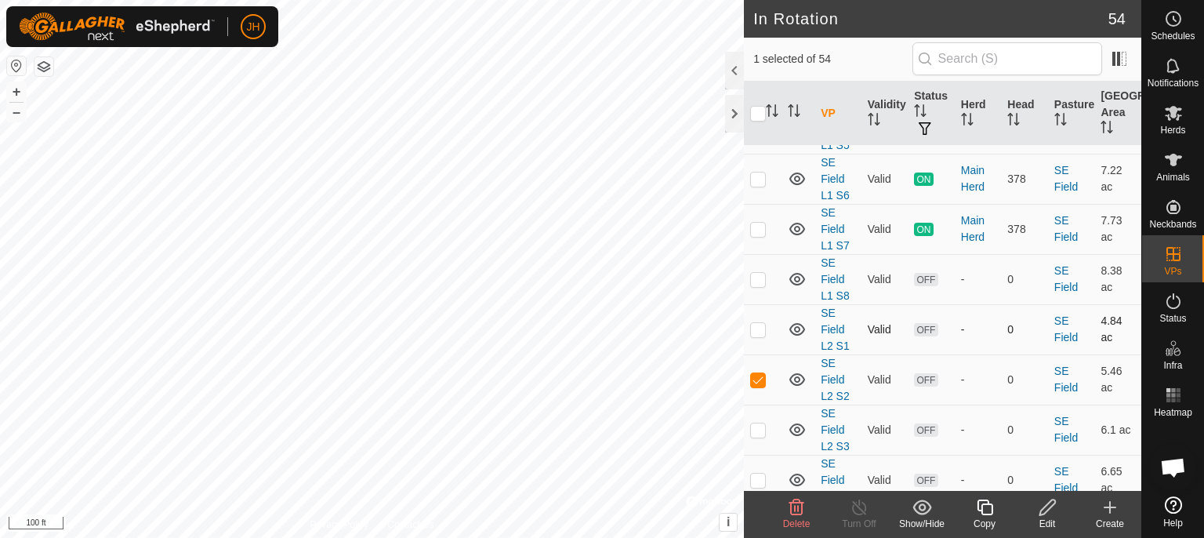
click at [756, 323] on p-checkbox at bounding box center [758, 329] width 16 height 13
checkbox input "false"
click at [757, 373] on p-checkbox at bounding box center [758, 379] width 16 height 13
click at [758, 423] on p-checkbox at bounding box center [758, 429] width 16 height 13
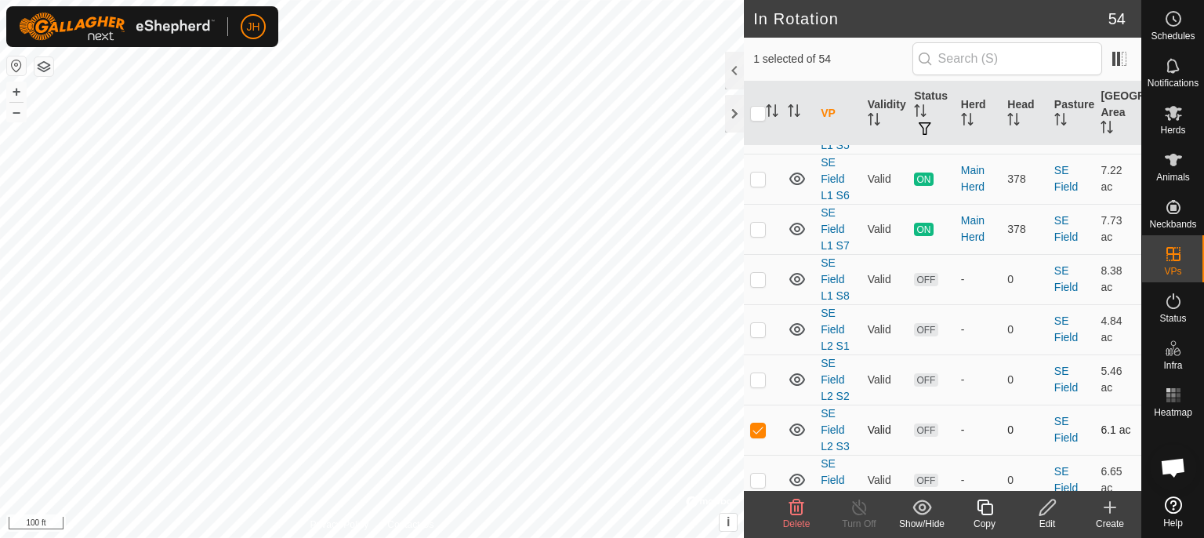
checkbox input "false"
checkbox input "true"
click at [758, 473] on p-checkbox at bounding box center [758, 479] width 16 height 13
checkbox input "true"
click at [757, 423] on p-checkbox at bounding box center [758, 429] width 16 height 13
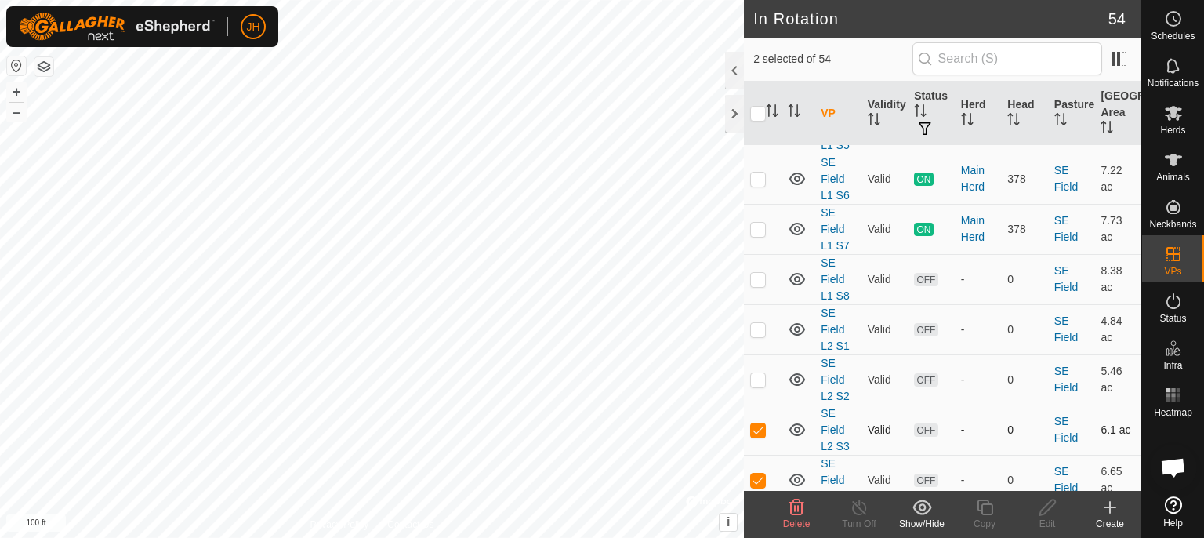
checkbox input "false"
click at [1045, 513] on icon at bounding box center [1047, 507] width 16 height 16
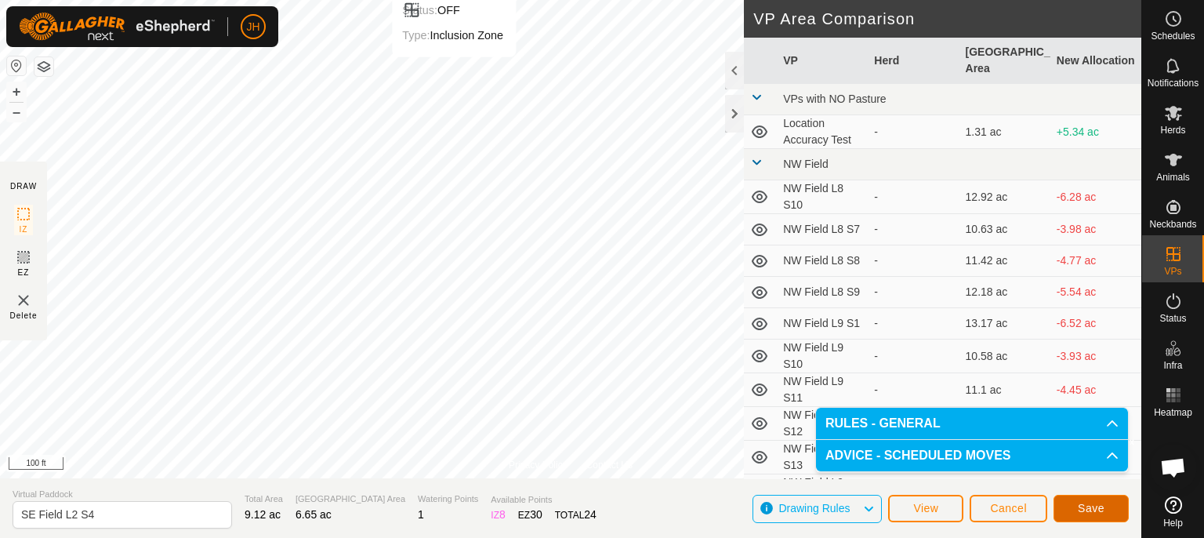
click at [1090, 506] on span "Save" at bounding box center [1091, 508] width 27 height 13
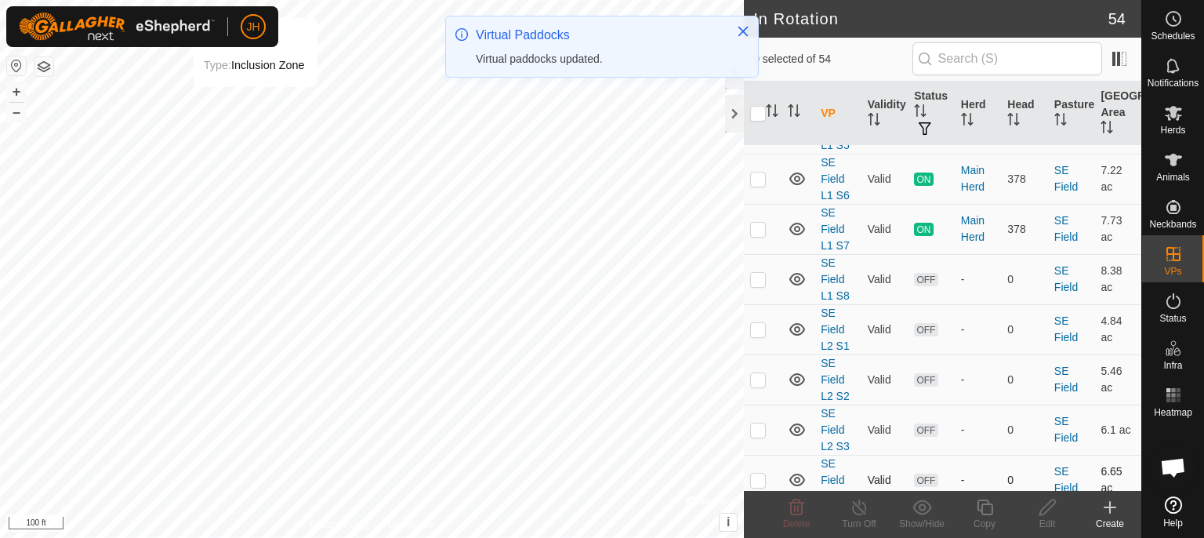
scroll to position [2979, 0]
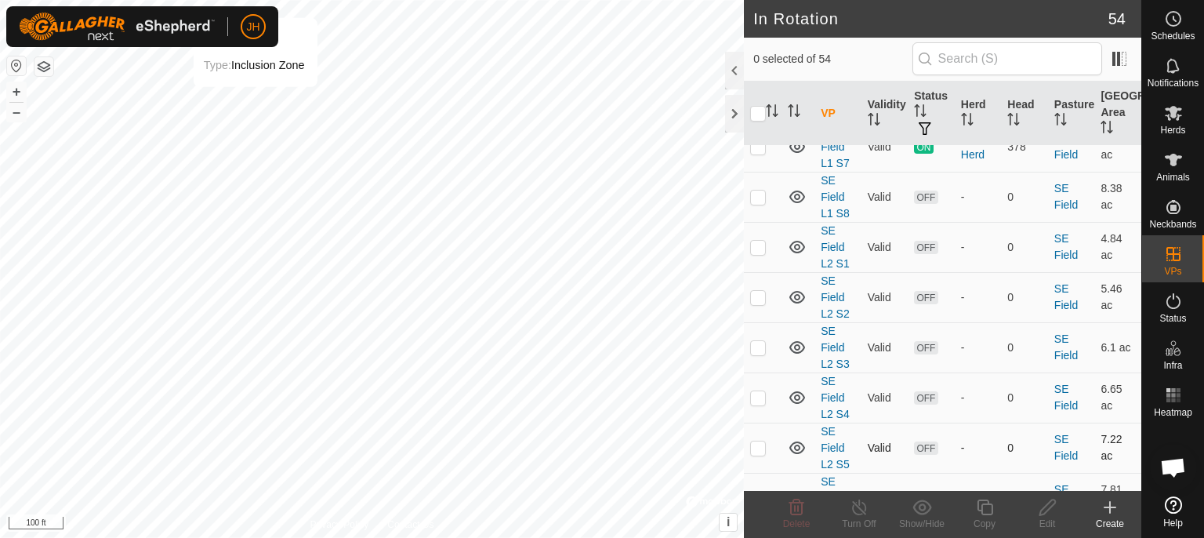
click at [760, 441] on p-checkbox at bounding box center [758, 447] width 16 height 13
checkbox input "true"
click at [1045, 507] on icon at bounding box center [1048, 507] width 20 height 19
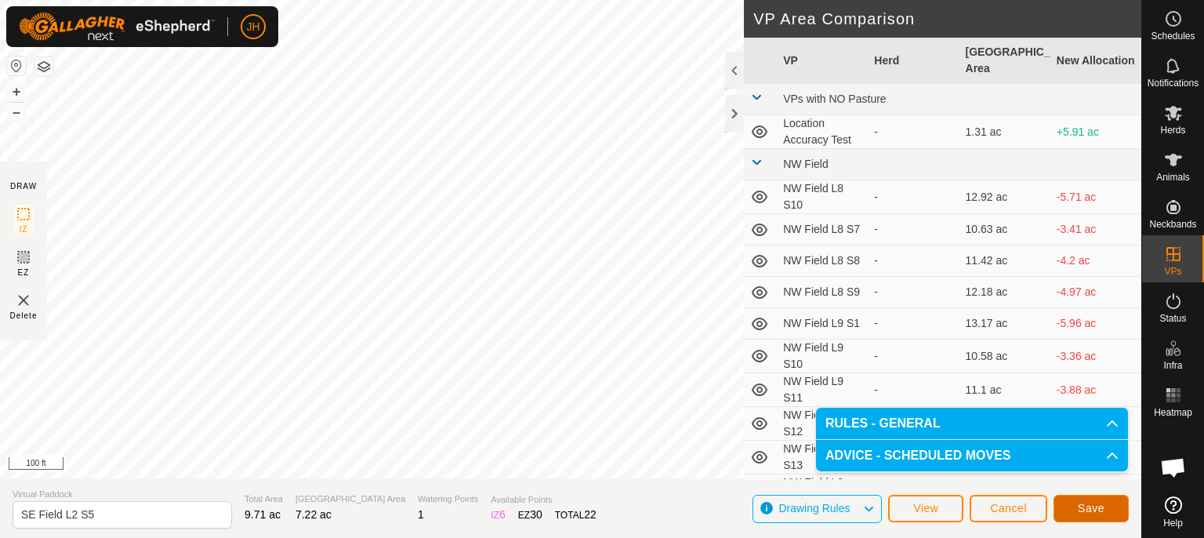
click at [1082, 506] on span "Save" at bounding box center [1091, 508] width 27 height 13
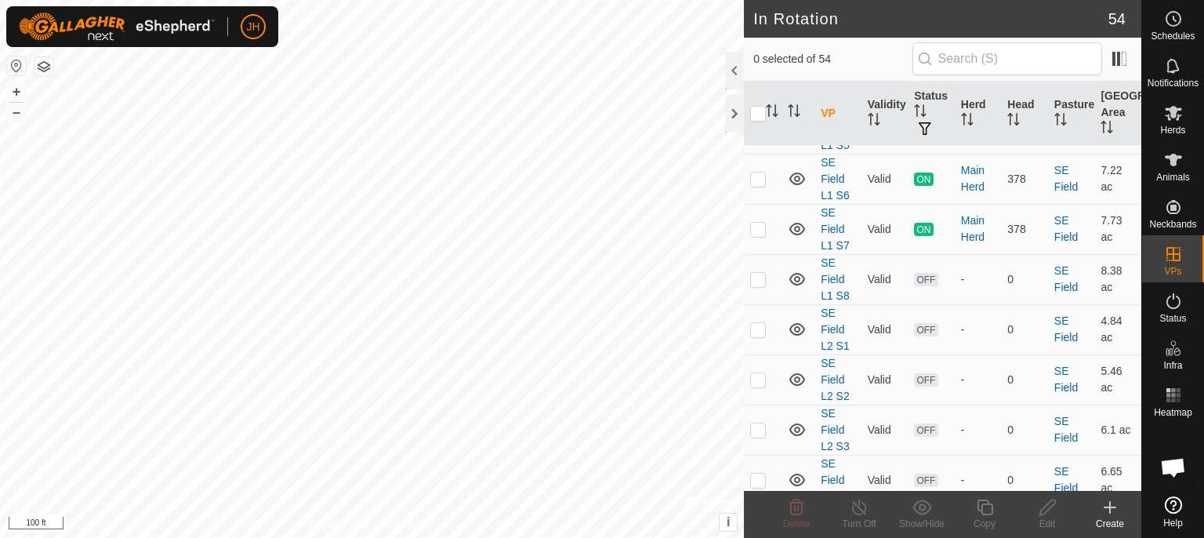
scroll to position [3153, 0]
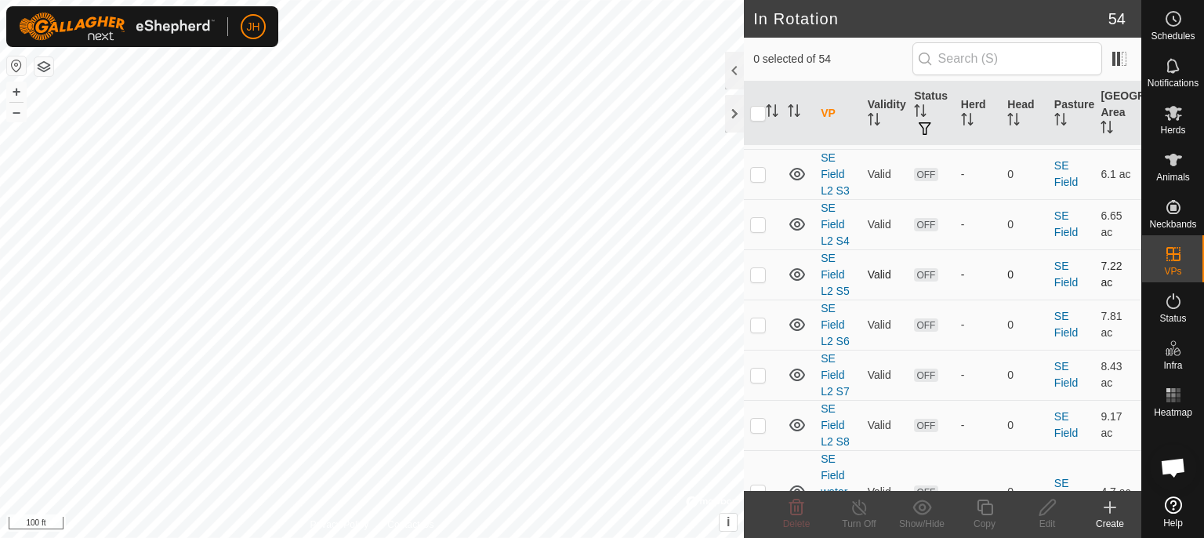
click at [758, 268] on p-checkbox at bounding box center [758, 274] width 16 height 13
checkbox input "true"
click at [759, 318] on p-checkbox at bounding box center [758, 324] width 16 height 13
checkbox input "true"
click at [757, 268] on p-checkbox at bounding box center [758, 274] width 16 height 13
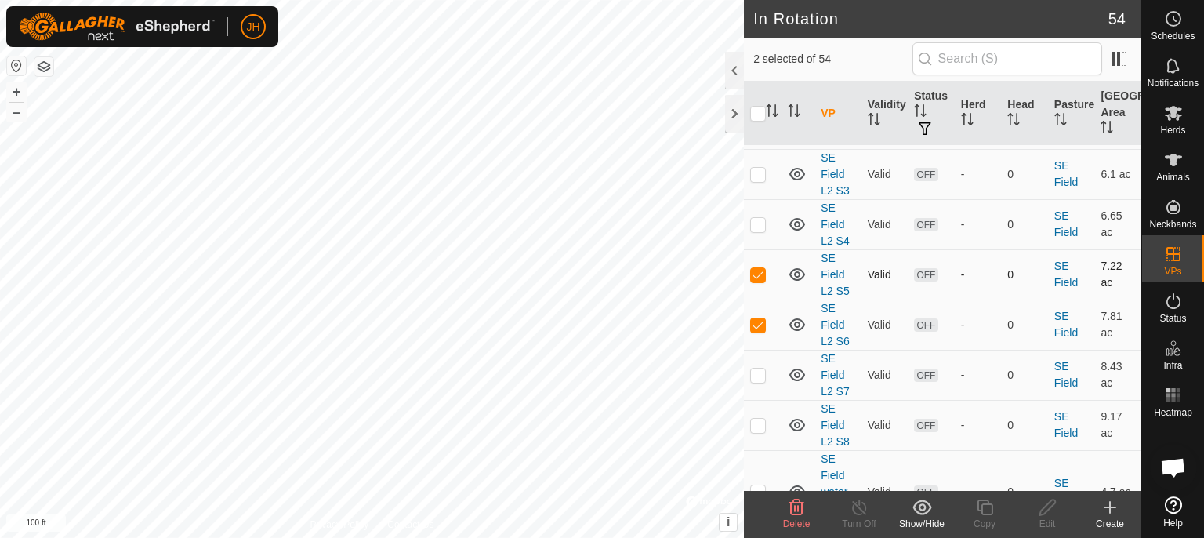
checkbox input "false"
click at [1046, 510] on icon at bounding box center [1047, 507] width 16 height 16
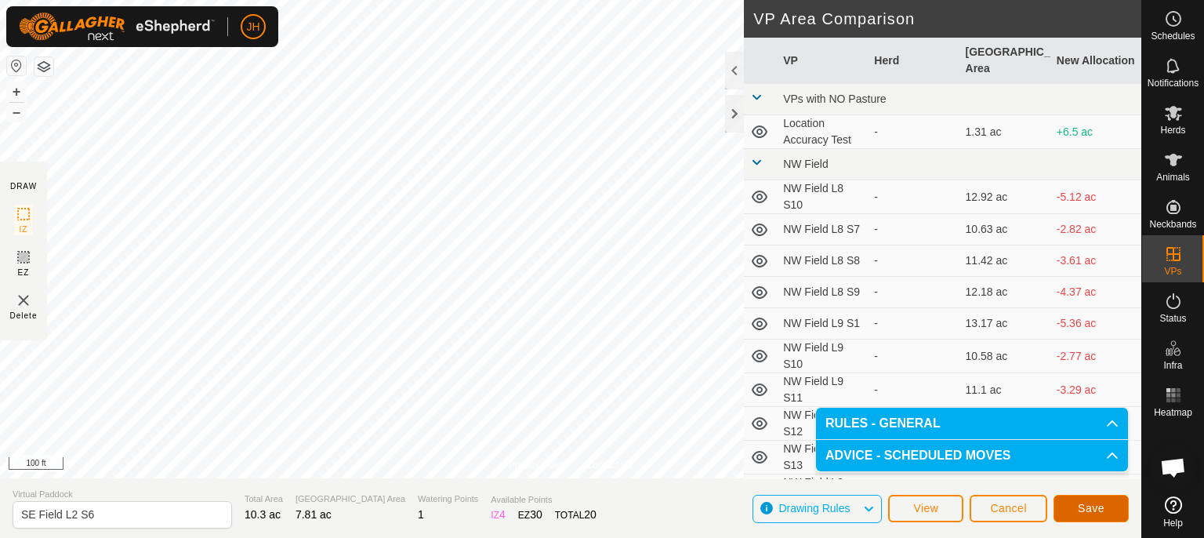
click at [1102, 509] on span "Save" at bounding box center [1091, 508] width 27 height 13
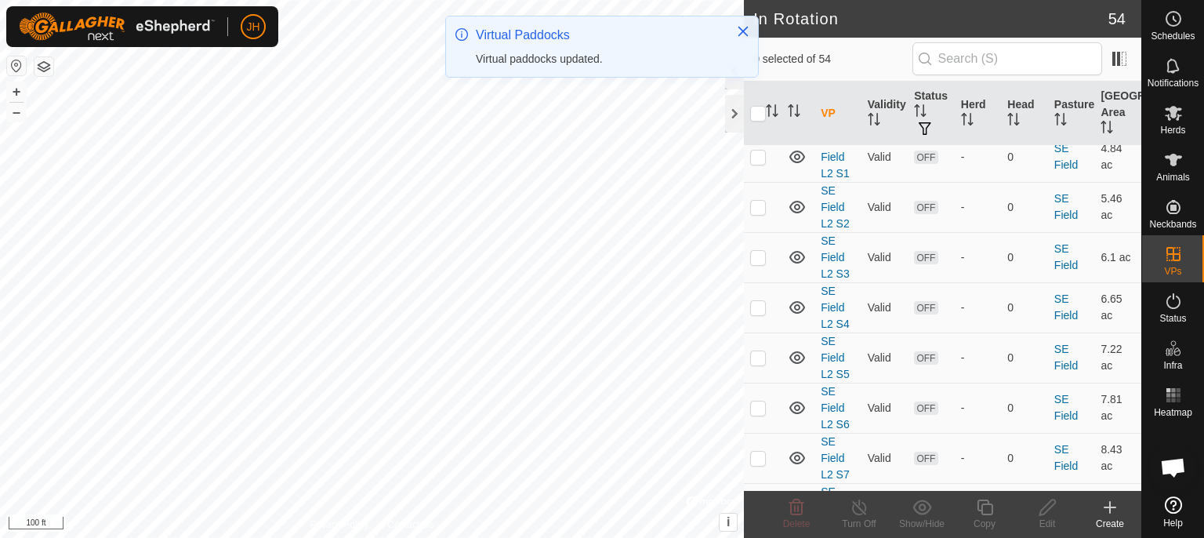
scroll to position [3070, 0]
click at [759, 451] on p-checkbox at bounding box center [758, 457] width 16 height 13
checkbox input "true"
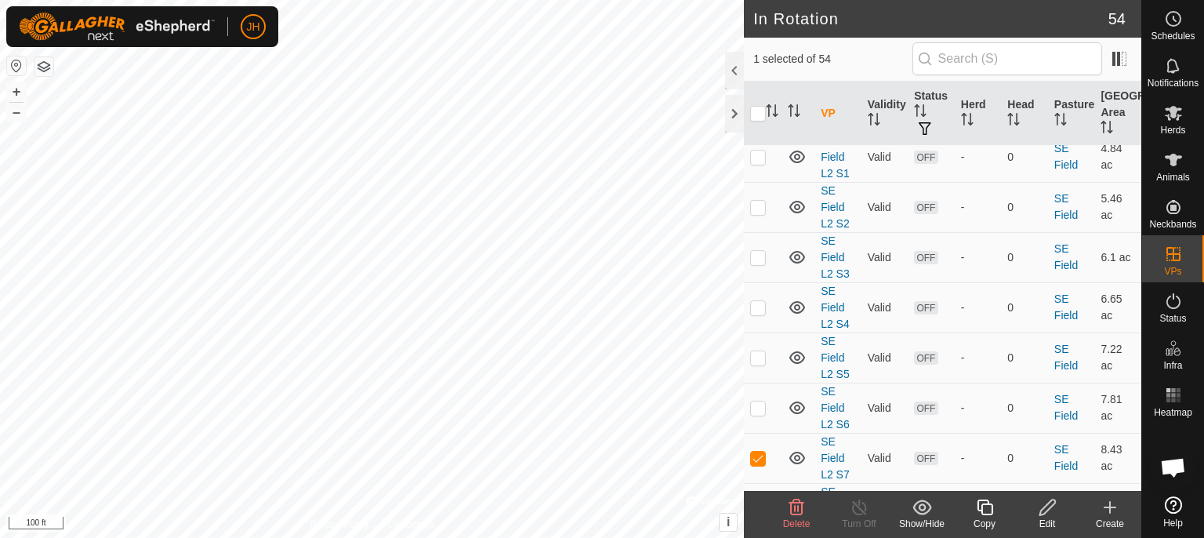
click at [1046, 513] on icon at bounding box center [1048, 507] width 20 height 19
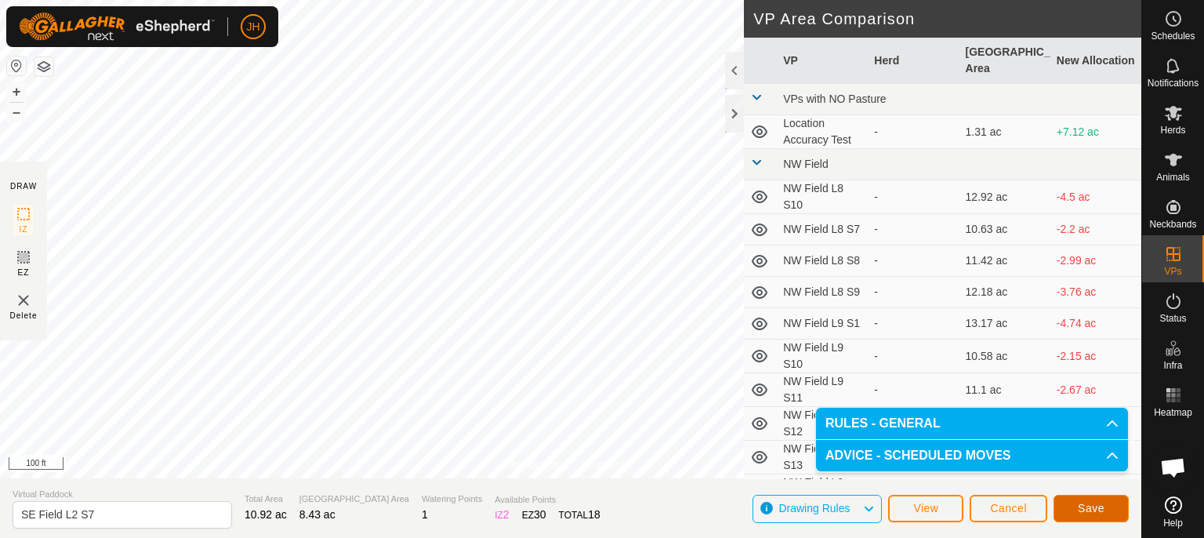
click at [1083, 505] on span "Save" at bounding box center [1091, 508] width 27 height 13
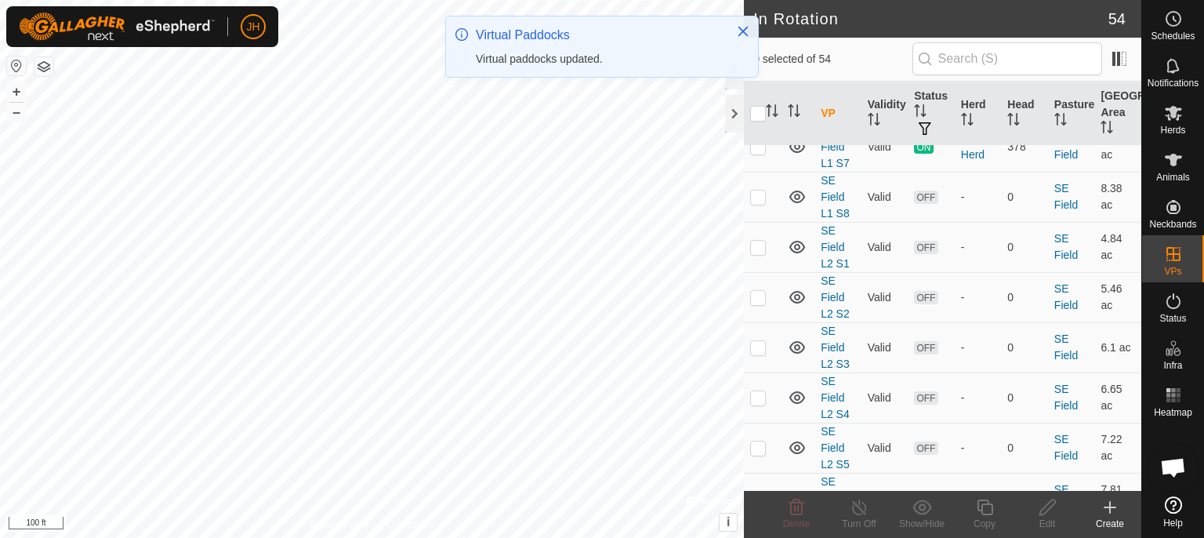
scroll to position [3153, 0]
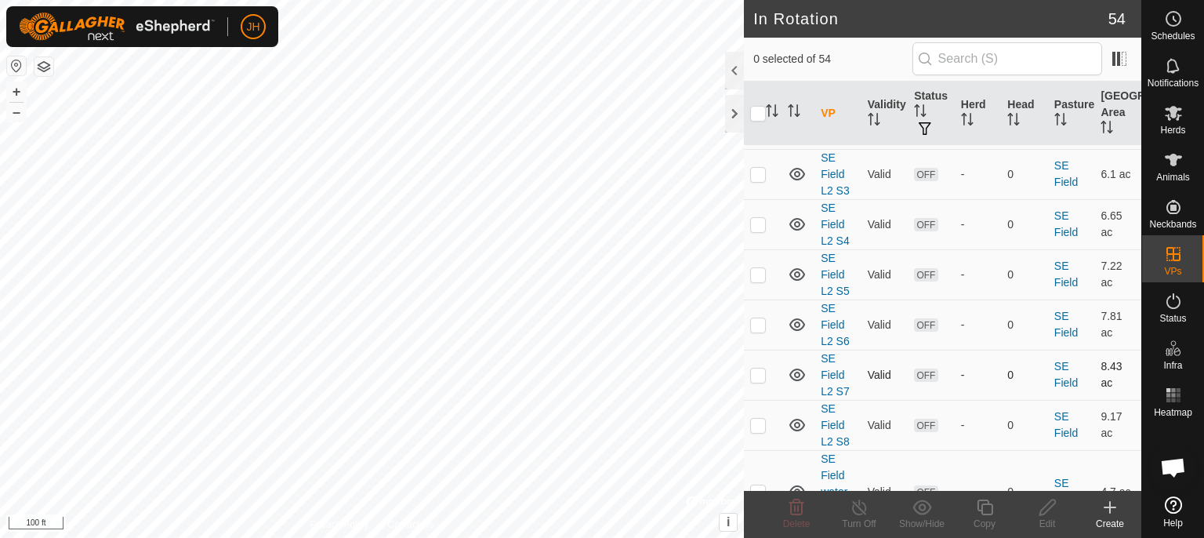
click at [764, 368] on p-checkbox at bounding box center [758, 374] width 16 height 13
checkbox input "false"
click at [760, 419] on p-checkbox at bounding box center [758, 425] width 16 height 13
checkbox input "true"
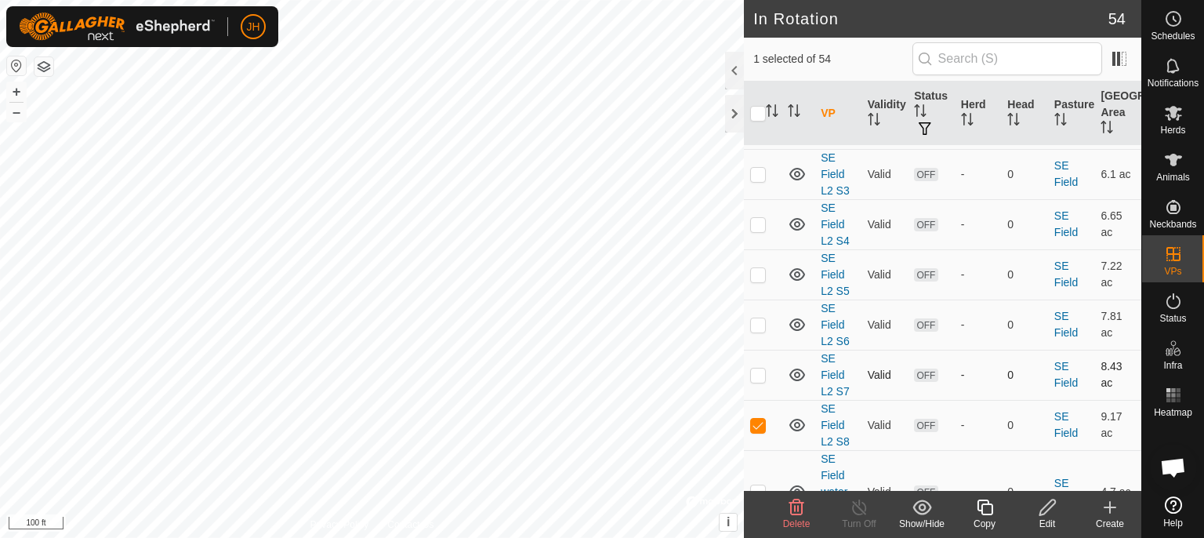
click at [756, 368] on p-checkbox at bounding box center [758, 374] width 16 height 13
click at [757, 368] on p-checkbox at bounding box center [758, 374] width 16 height 13
checkbox input "false"
click at [758, 419] on p-checkbox at bounding box center [758, 425] width 16 height 13
checkbox input "false"
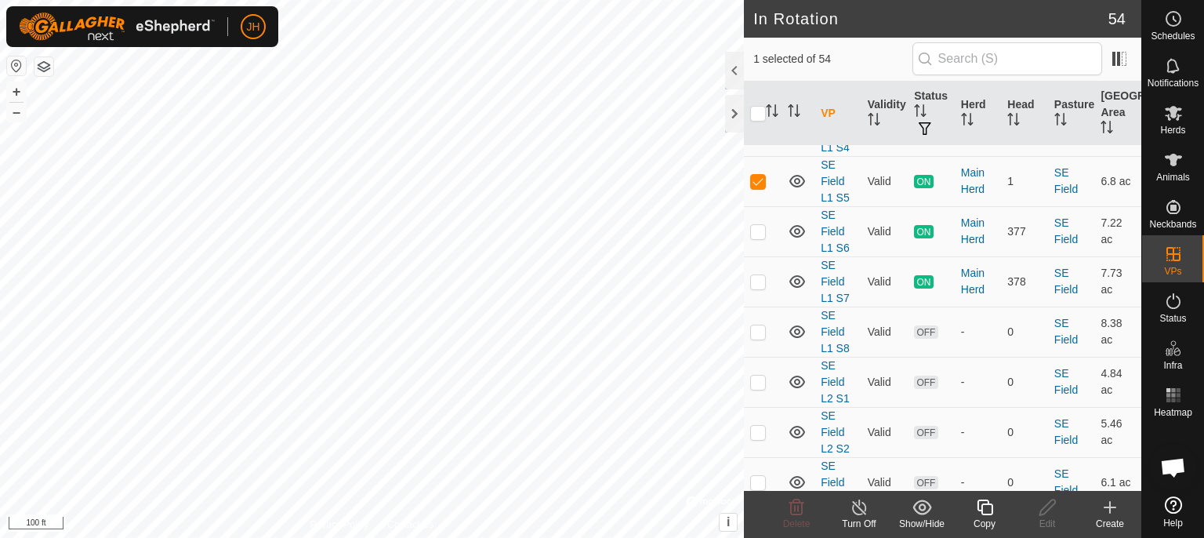
scroll to position [2740, 0]
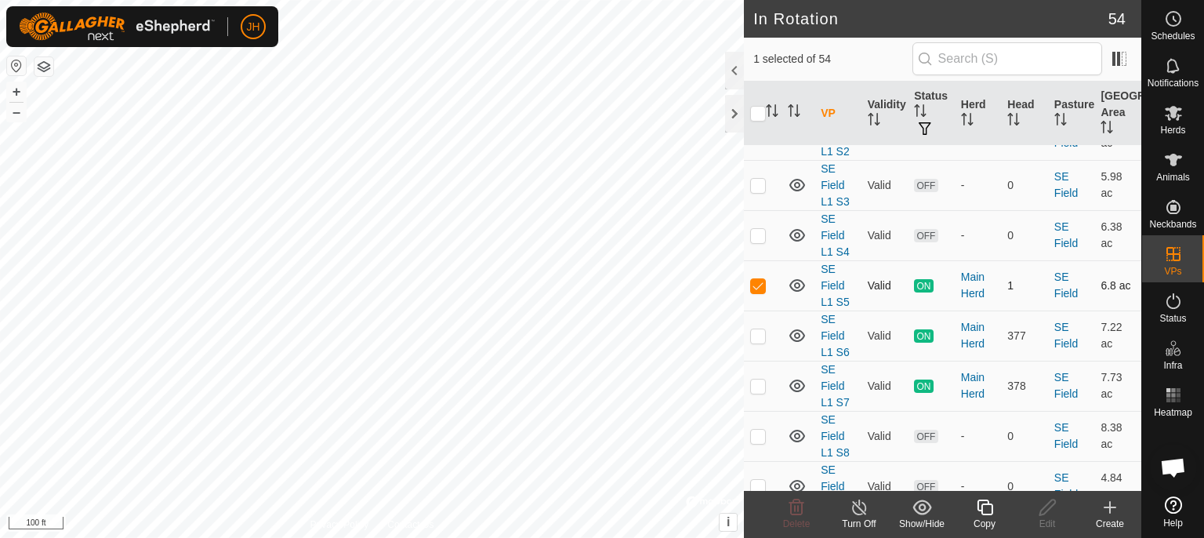
click at [760, 279] on p-checkbox at bounding box center [758, 285] width 16 height 13
checkbox input "false"
checkbox input "true"
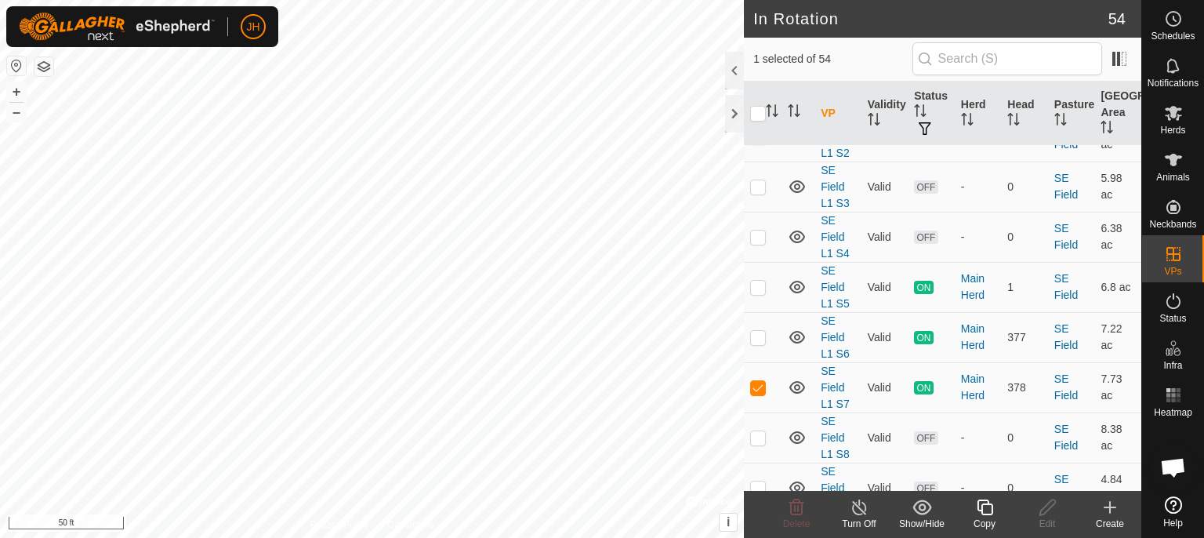
click at [760, 531] on p-checkbox at bounding box center [758, 537] width 16 height 13
checkbox input "true"
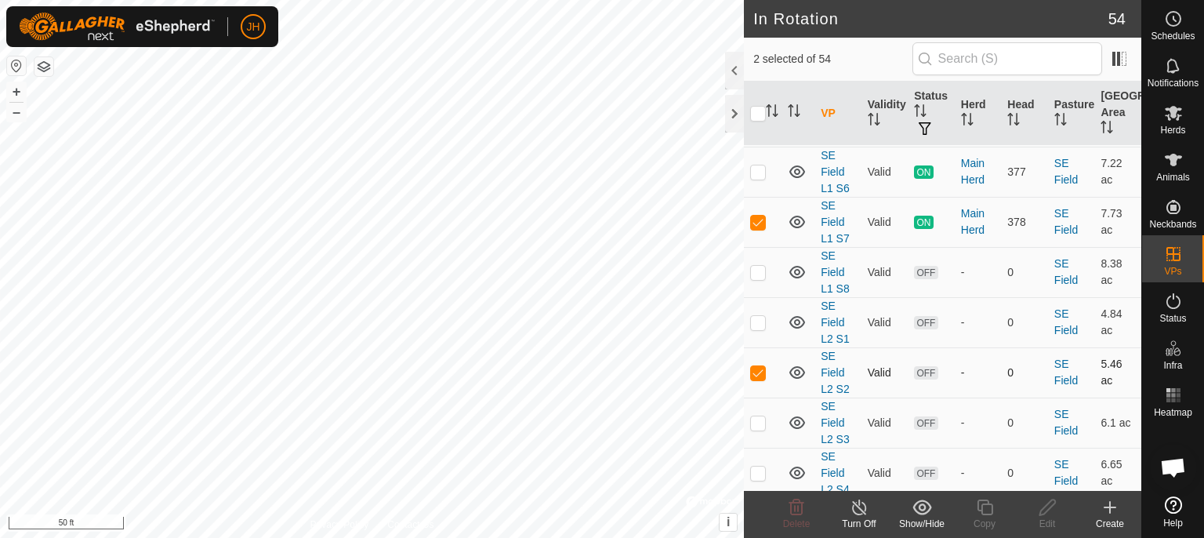
checkbox input "true"
checkbox input "false"
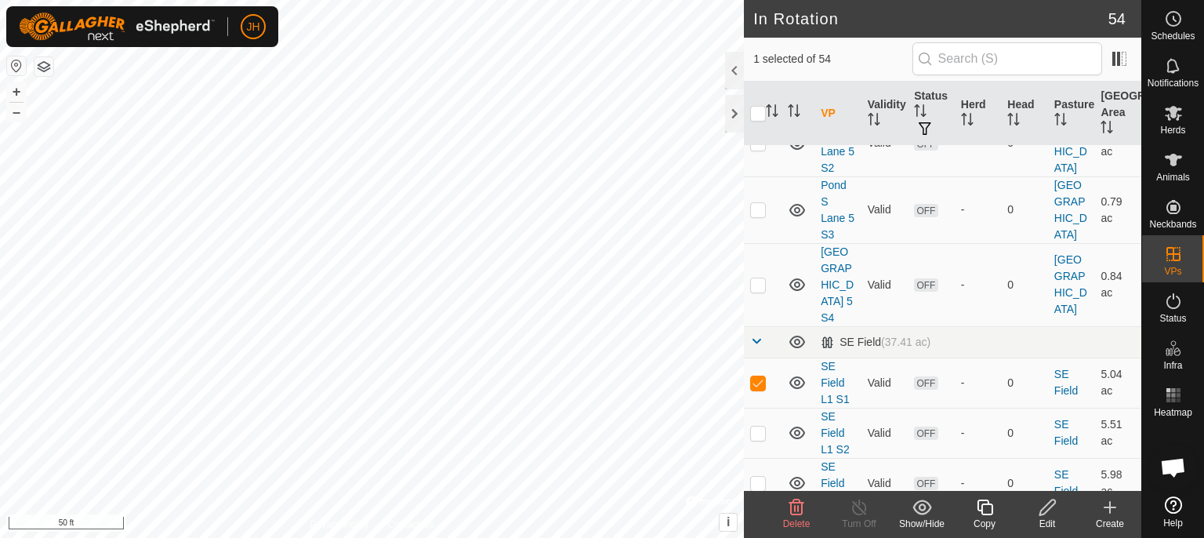
scroll to position [2408, 0]
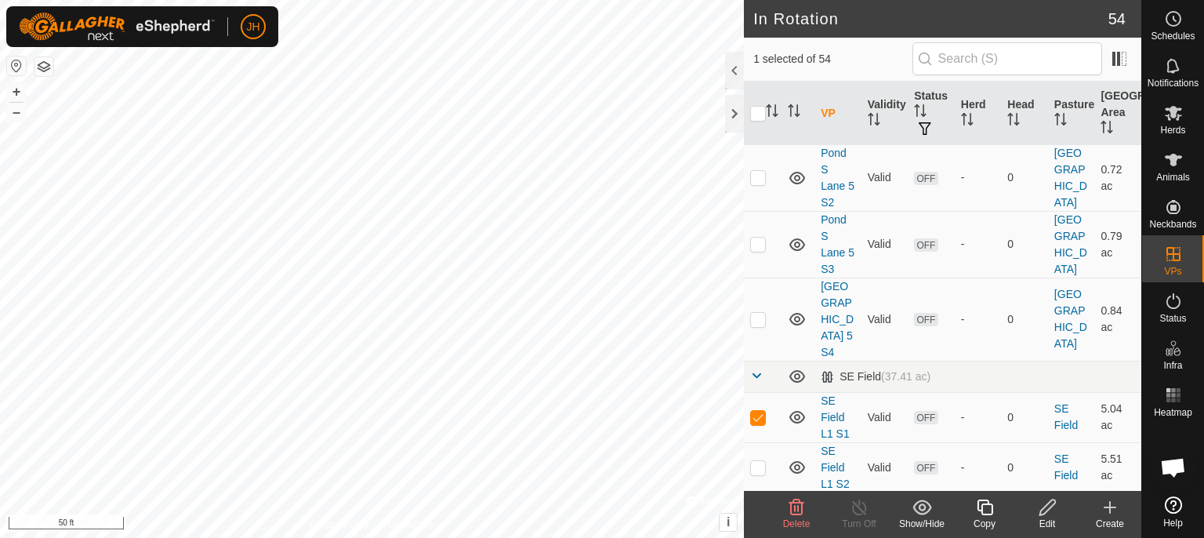
click at [1045, 513] on icon at bounding box center [1048, 507] width 20 height 19
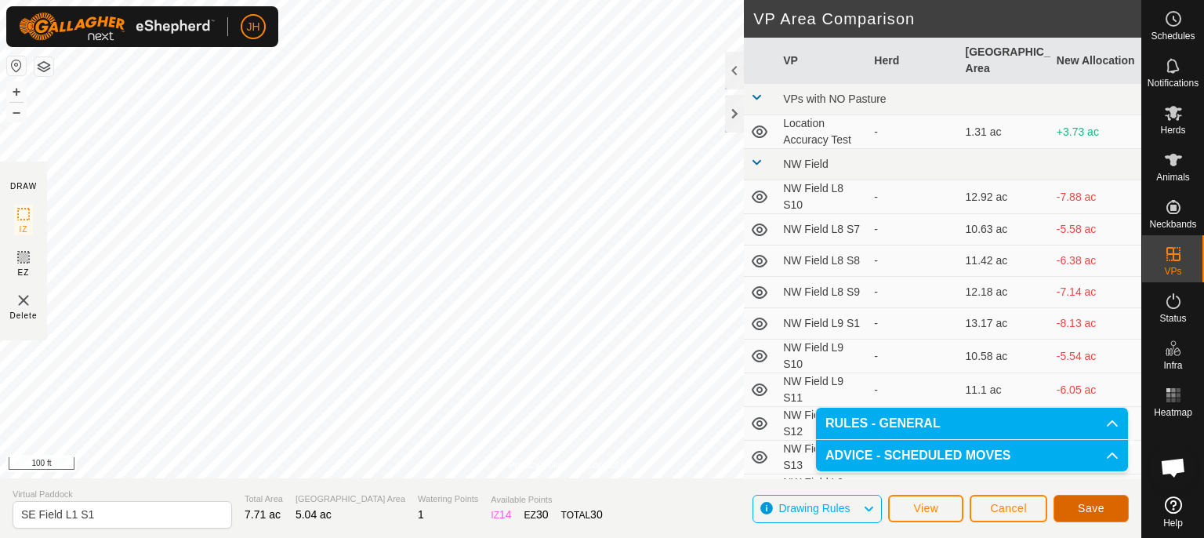
click at [1087, 505] on span "Save" at bounding box center [1091, 508] width 27 height 13
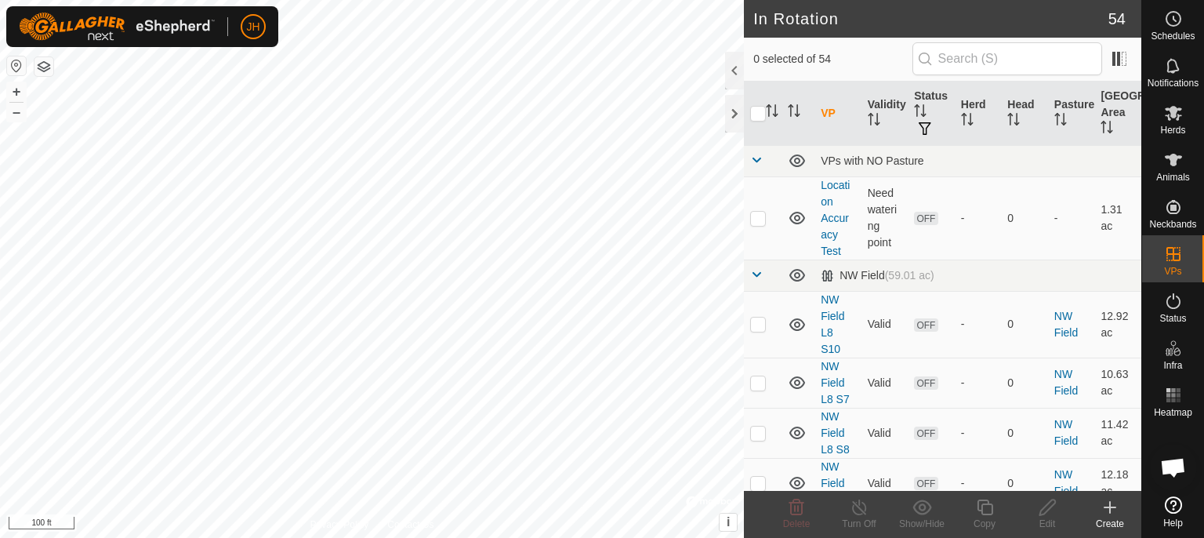
checkbox input "true"
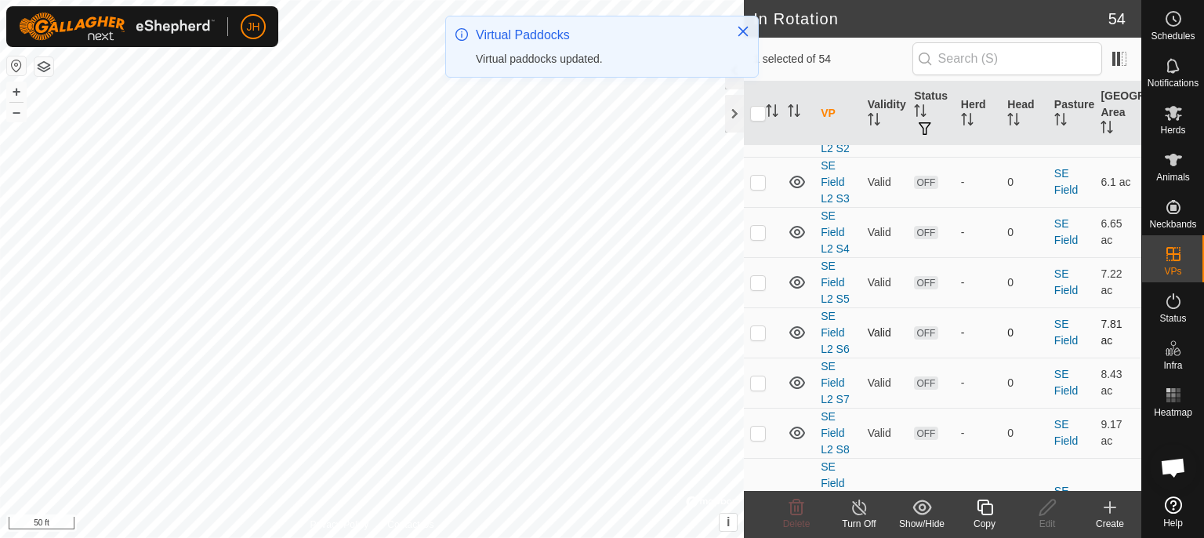
scroll to position [2814, 0]
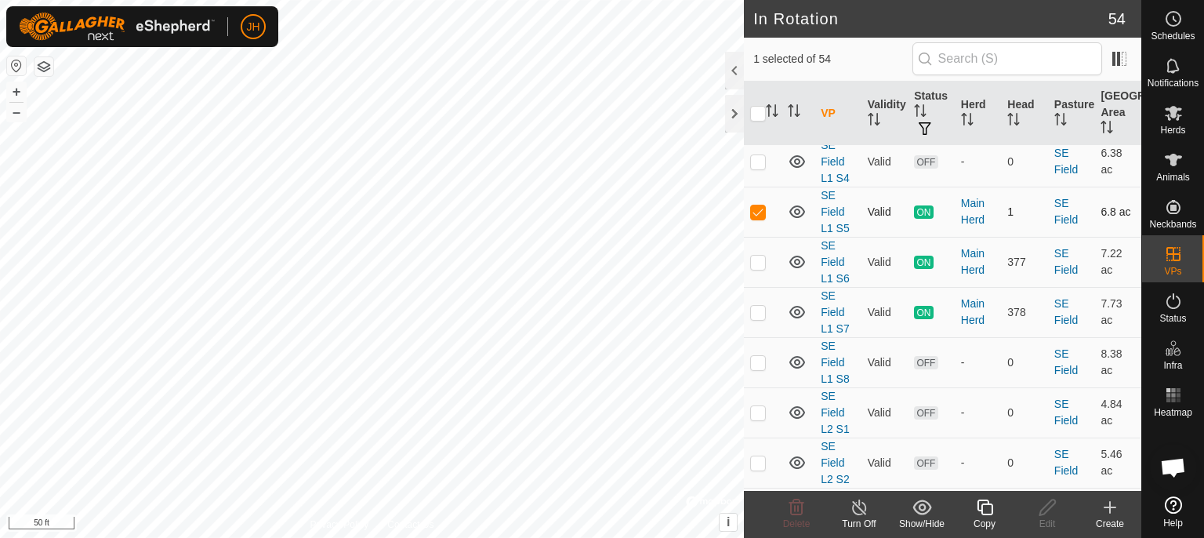
click at [759, 205] on p-checkbox at bounding box center [758, 211] width 16 height 13
checkbox input "false"
click at [760, 256] on p-checkbox at bounding box center [758, 262] width 16 height 13
checkbox input "false"
click at [760, 188] on td at bounding box center [763, 212] width 38 height 50
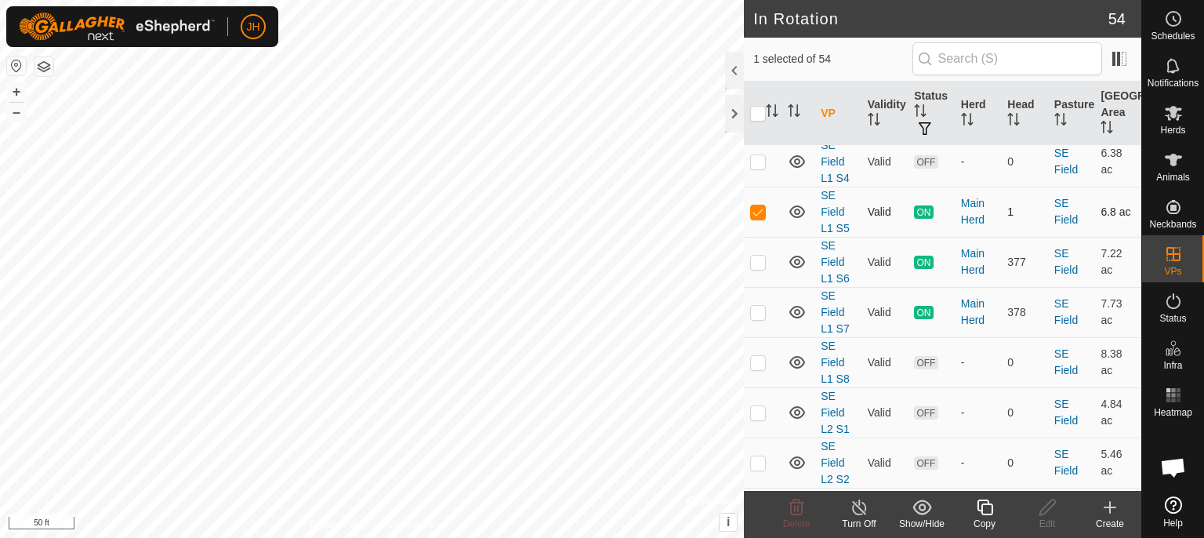
scroll to position [2649, 0]
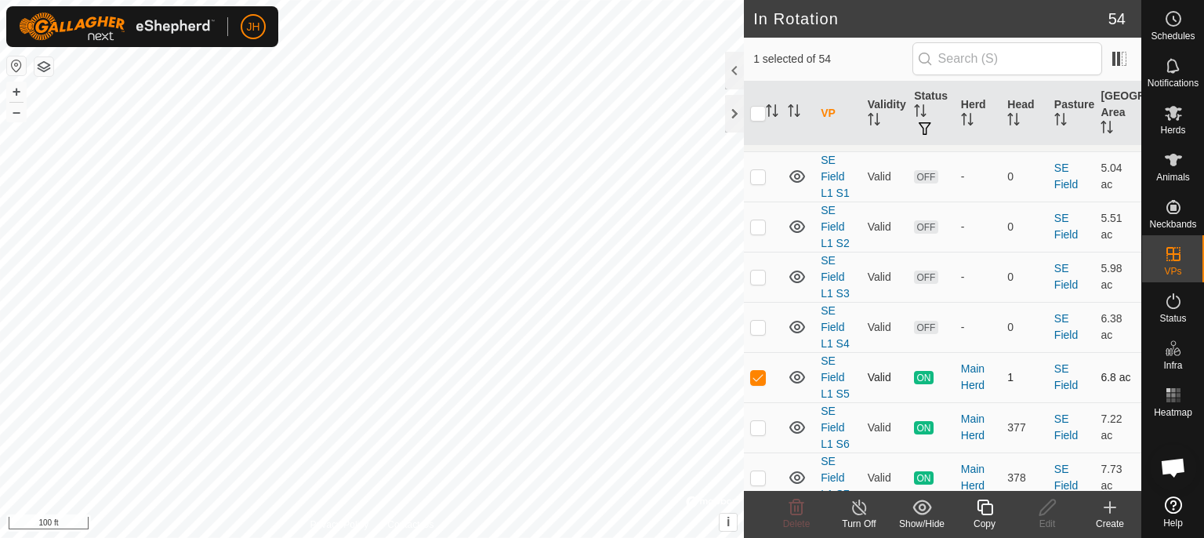
click at [760, 371] on p-checkbox at bounding box center [758, 377] width 16 height 13
checkbox input "false"
click at [757, 220] on p-checkbox at bounding box center [758, 226] width 16 height 13
checkbox input "true"
click at [1049, 516] on icon at bounding box center [1048, 507] width 20 height 19
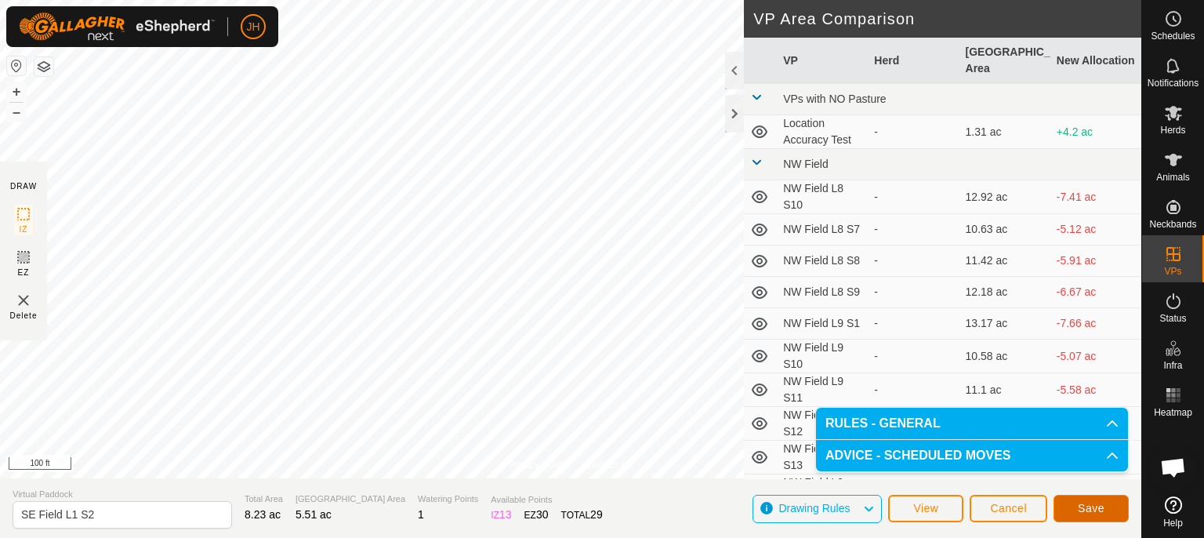
click at [1108, 510] on button "Save" at bounding box center [1090, 508] width 75 height 27
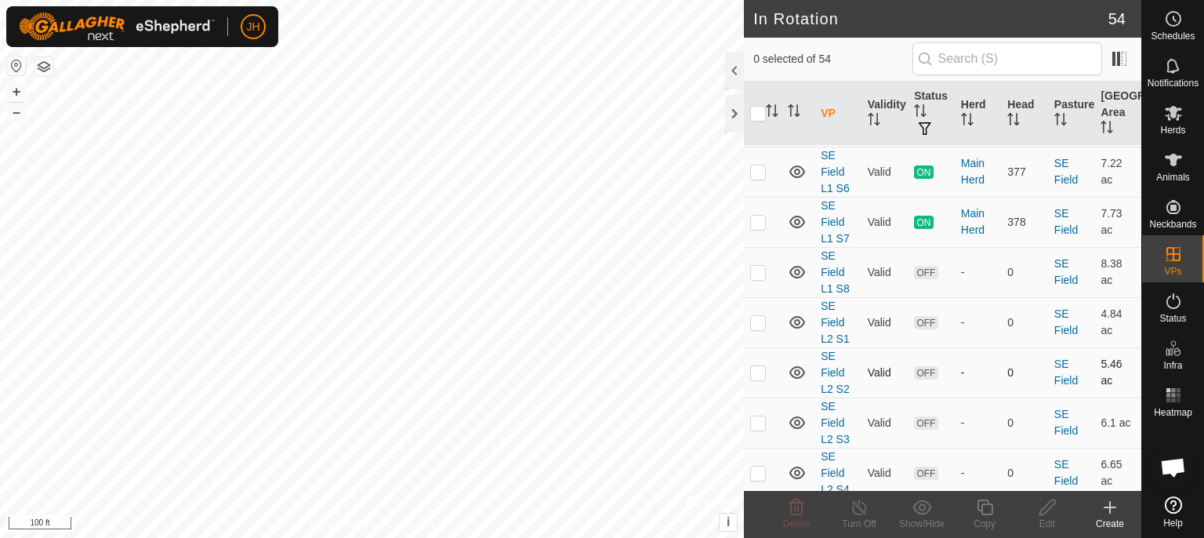
scroll to position [2828, 0]
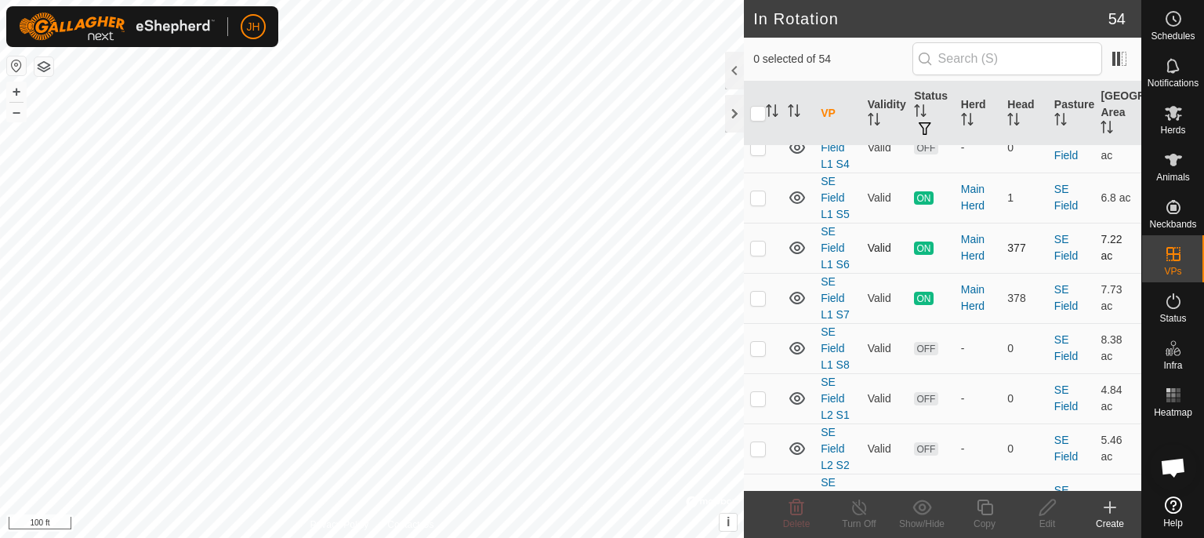
click at [759, 229] on td at bounding box center [763, 248] width 38 height 50
checkbox input "true"
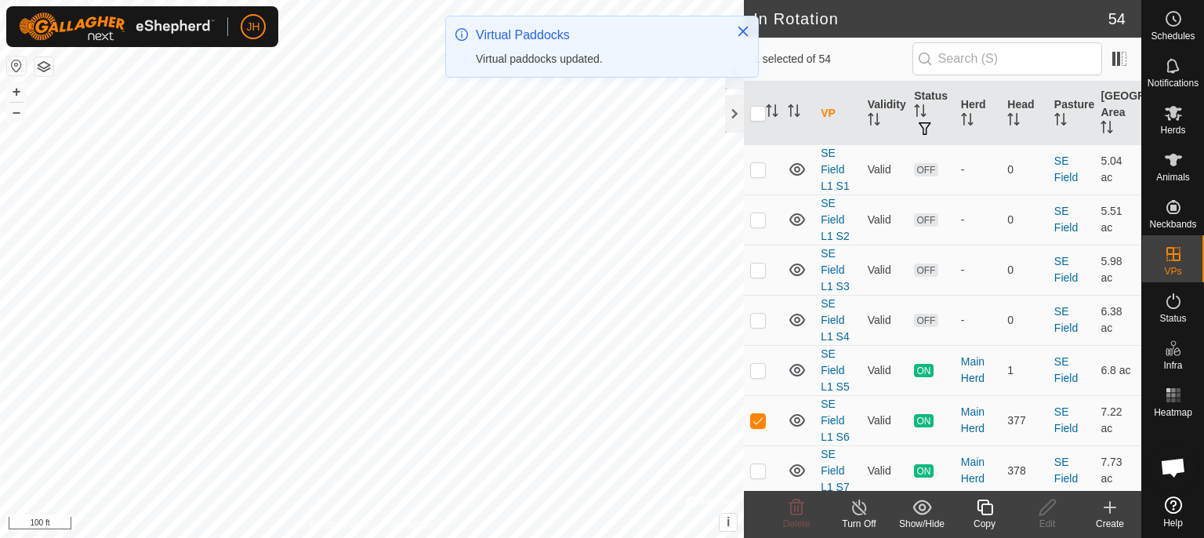
scroll to position [2856, 0]
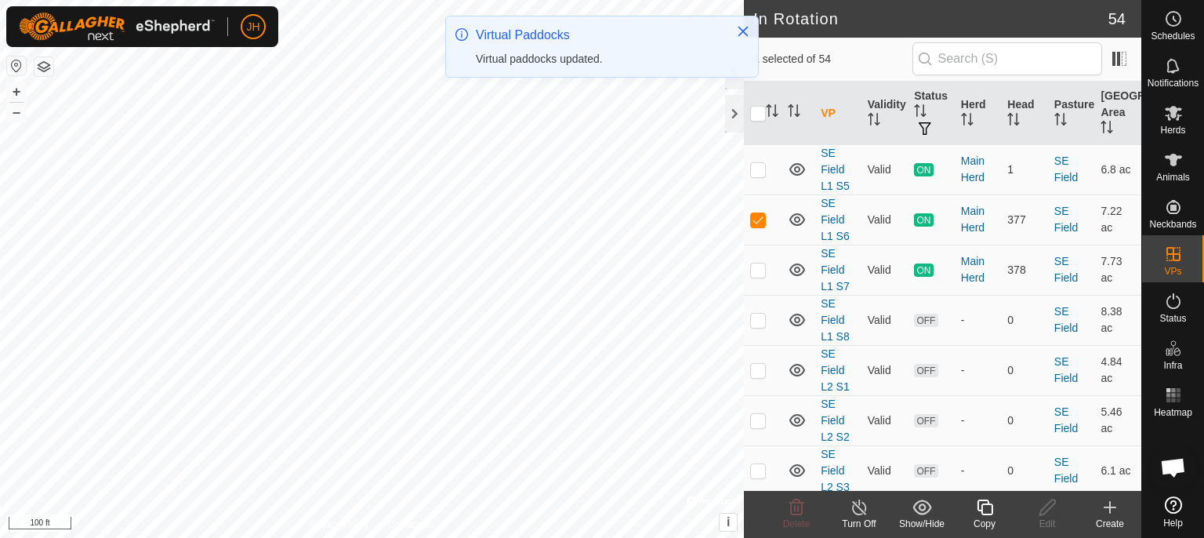
click at [760, 414] on p-checkbox at bounding box center [758, 420] width 16 height 13
click at [759, 414] on p-checkbox at bounding box center [758, 420] width 16 height 13
checkbox input "false"
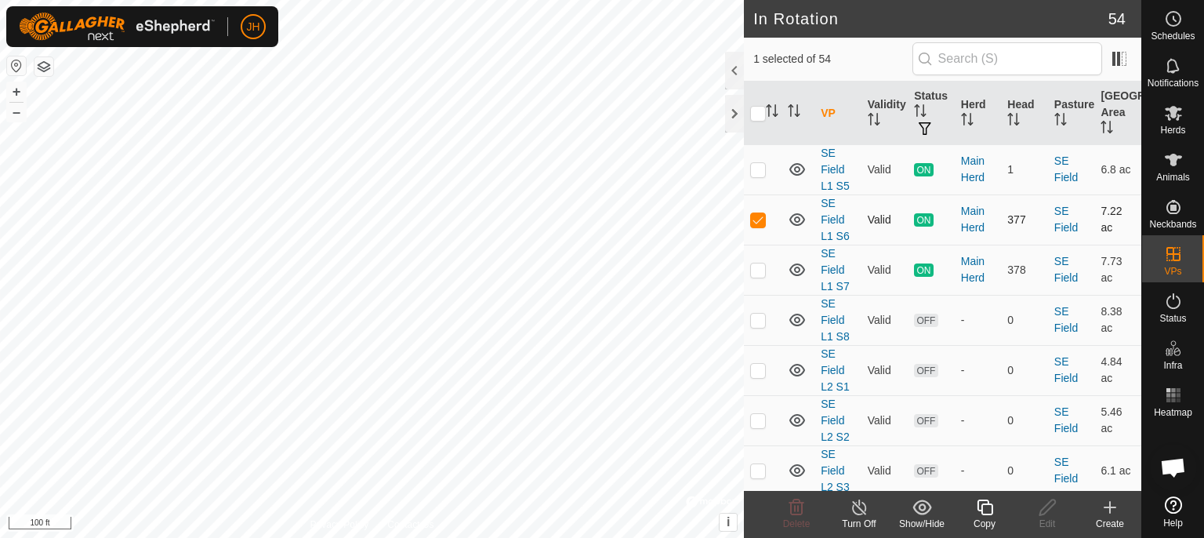
click at [757, 213] on p-checkbox at bounding box center [758, 219] width 16 height 13
checkbox input "false"
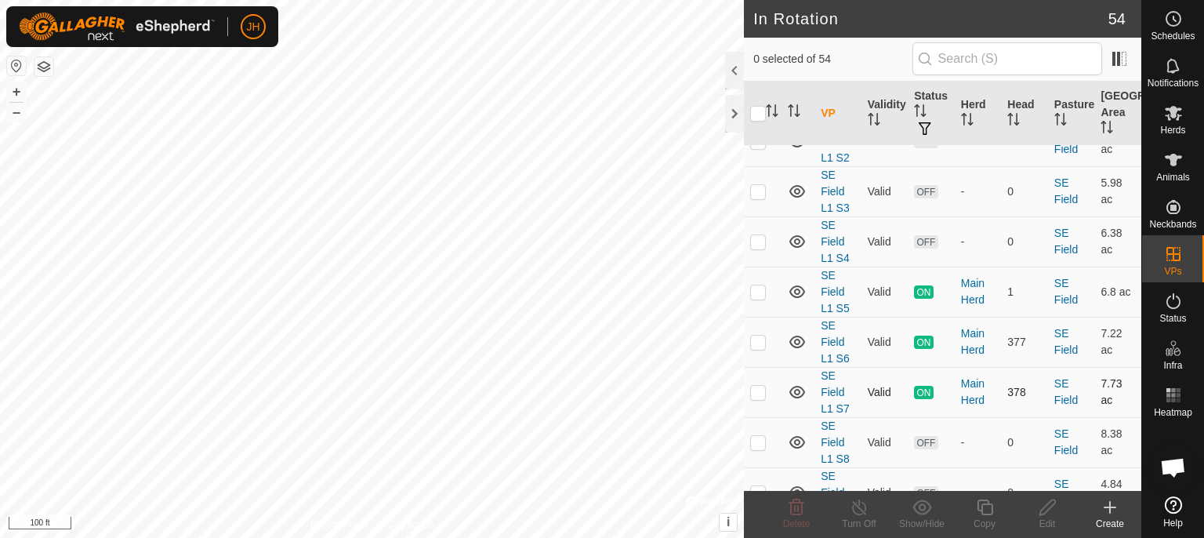
scroll to position [2690, 0]
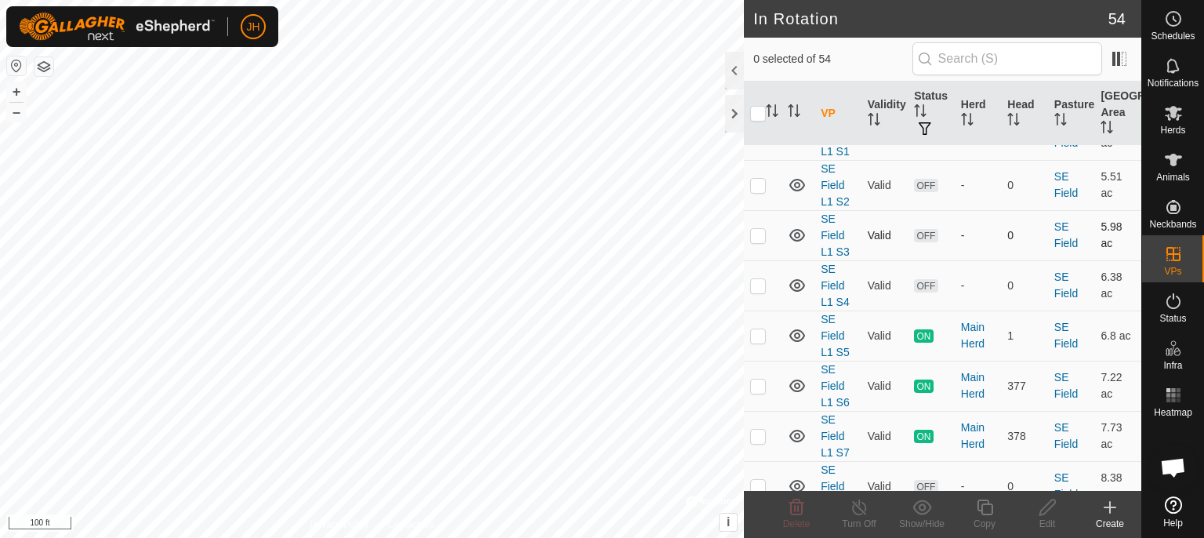
click at [760, 229] on p-checkbox at bounding box center [758, 235] width 16 height 13
checkbox input "true"
click at [1047, 511] on icon at bounding box center [1048, 507] width 20 height 19
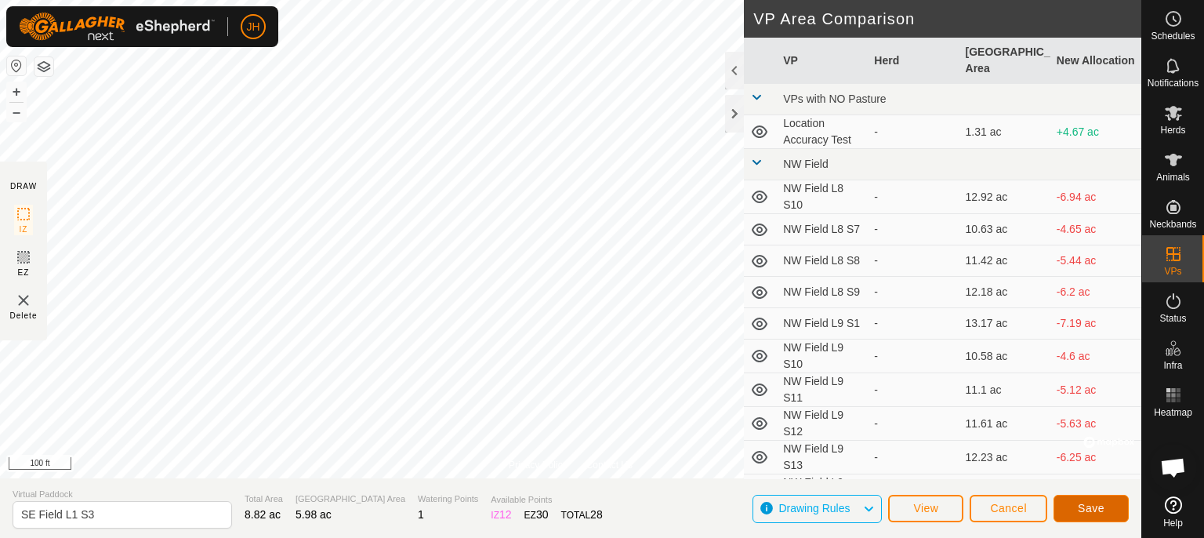
click at [1090, 503] on span "Save" at bounding box center [1091, 508] width 27 height 13
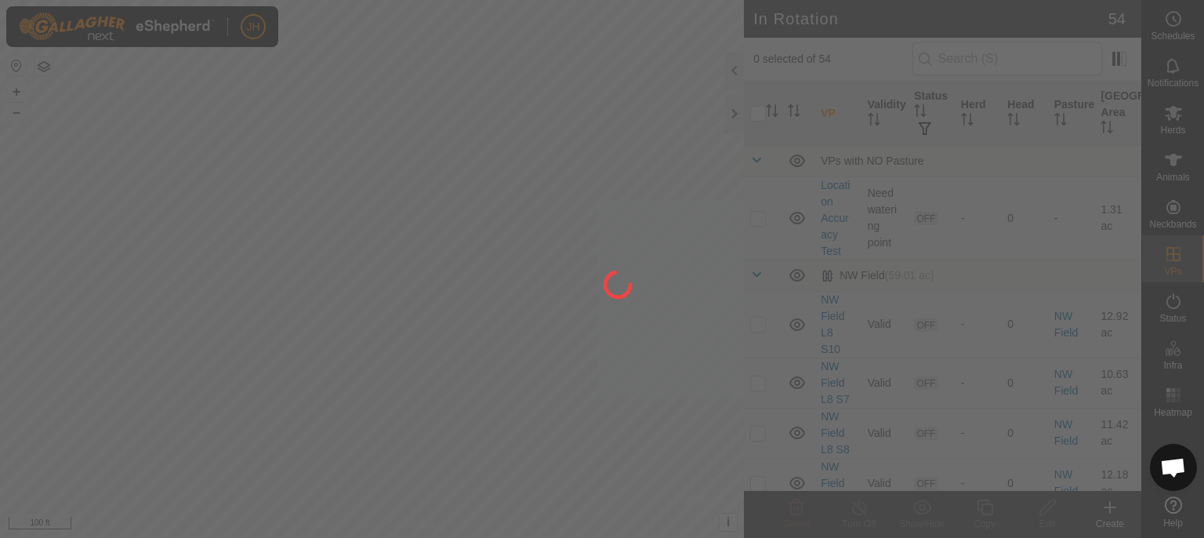
click at [328, 124] on div "JH Schedules Notifications Herds Animals Neckbands VPs Status Infra Heatmap Hel…" at bounding box center [602, 269] width 1204 height 538
